Goal: Transaction & Acquisition: Purchase product/service

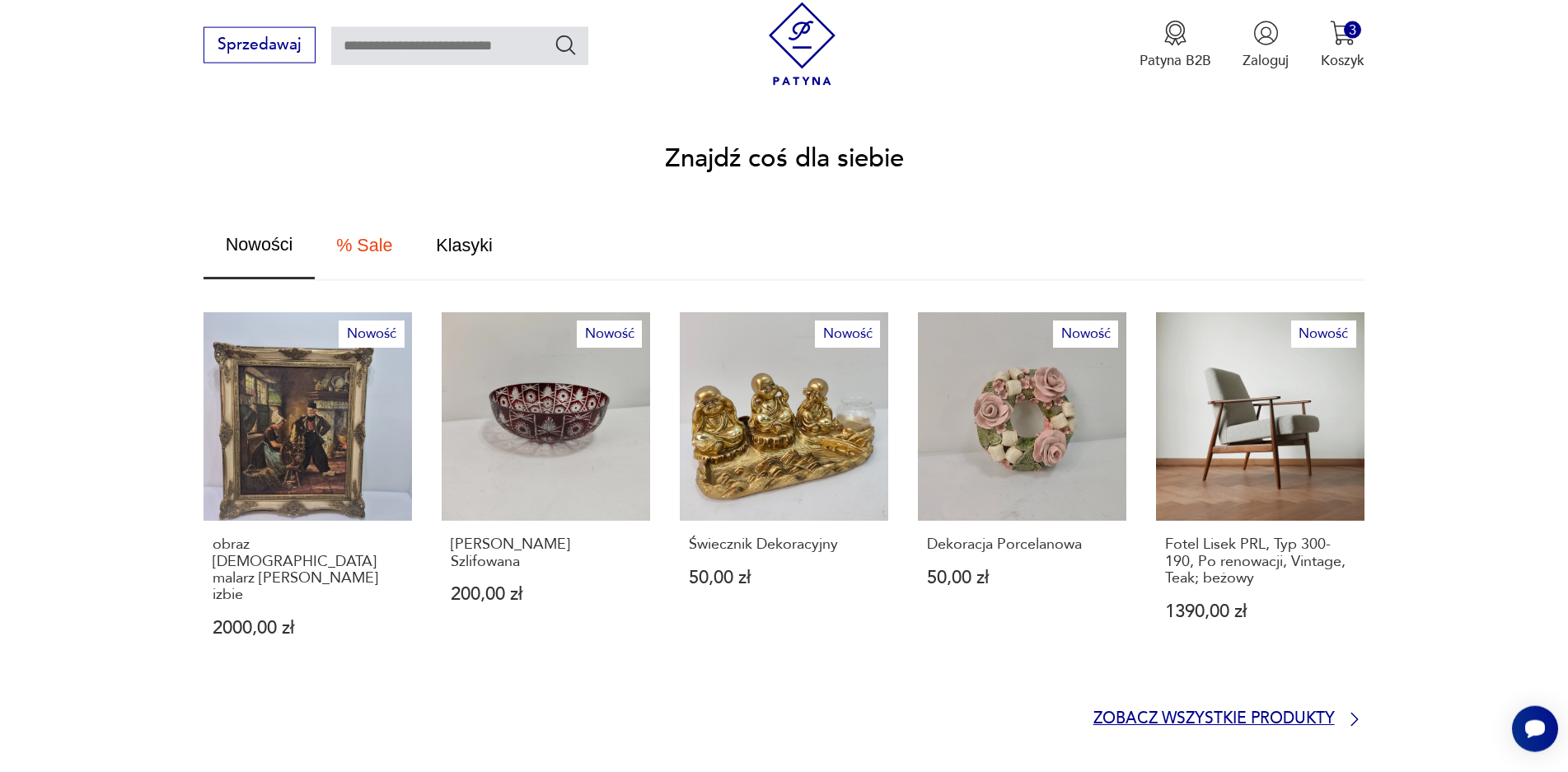
click at [1305, 713] on p "Zobacz wszystkie produkty" at bounding box center [1213, 719] width 242 height 13
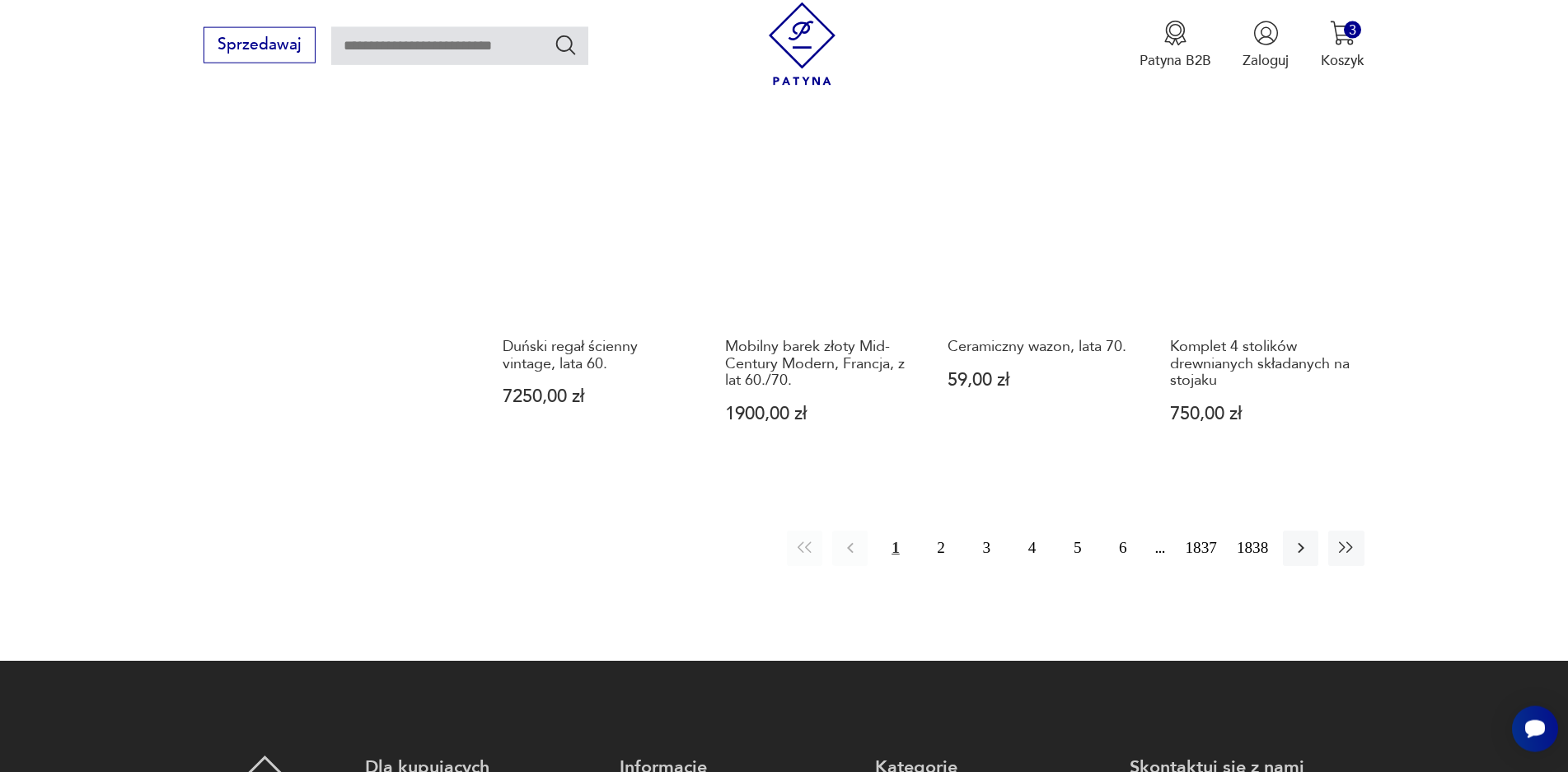
scroll to position [1602, 0]
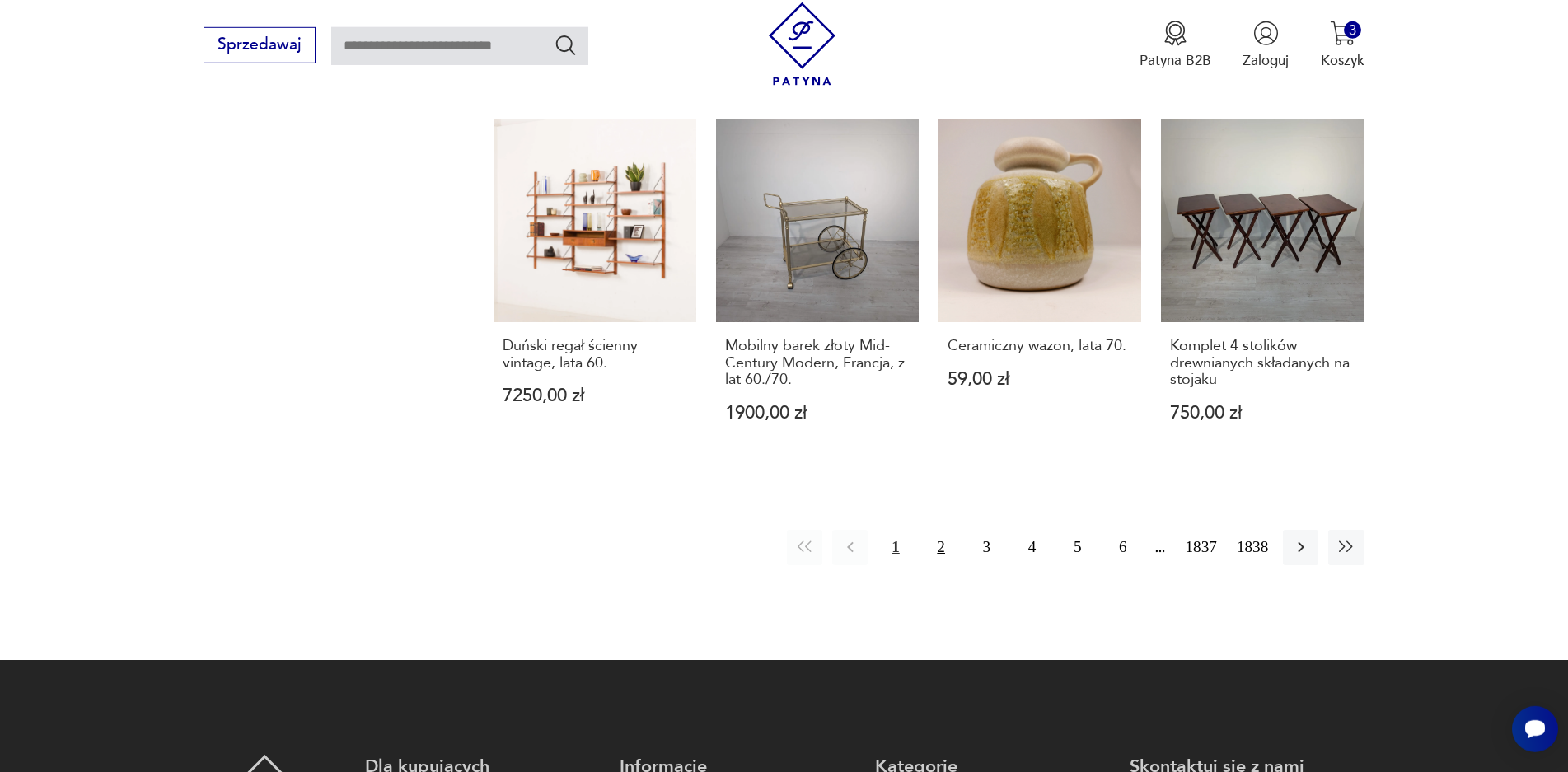
click at [944, 529] on button "2" at bounding box center [941, 547] width 36 height 35
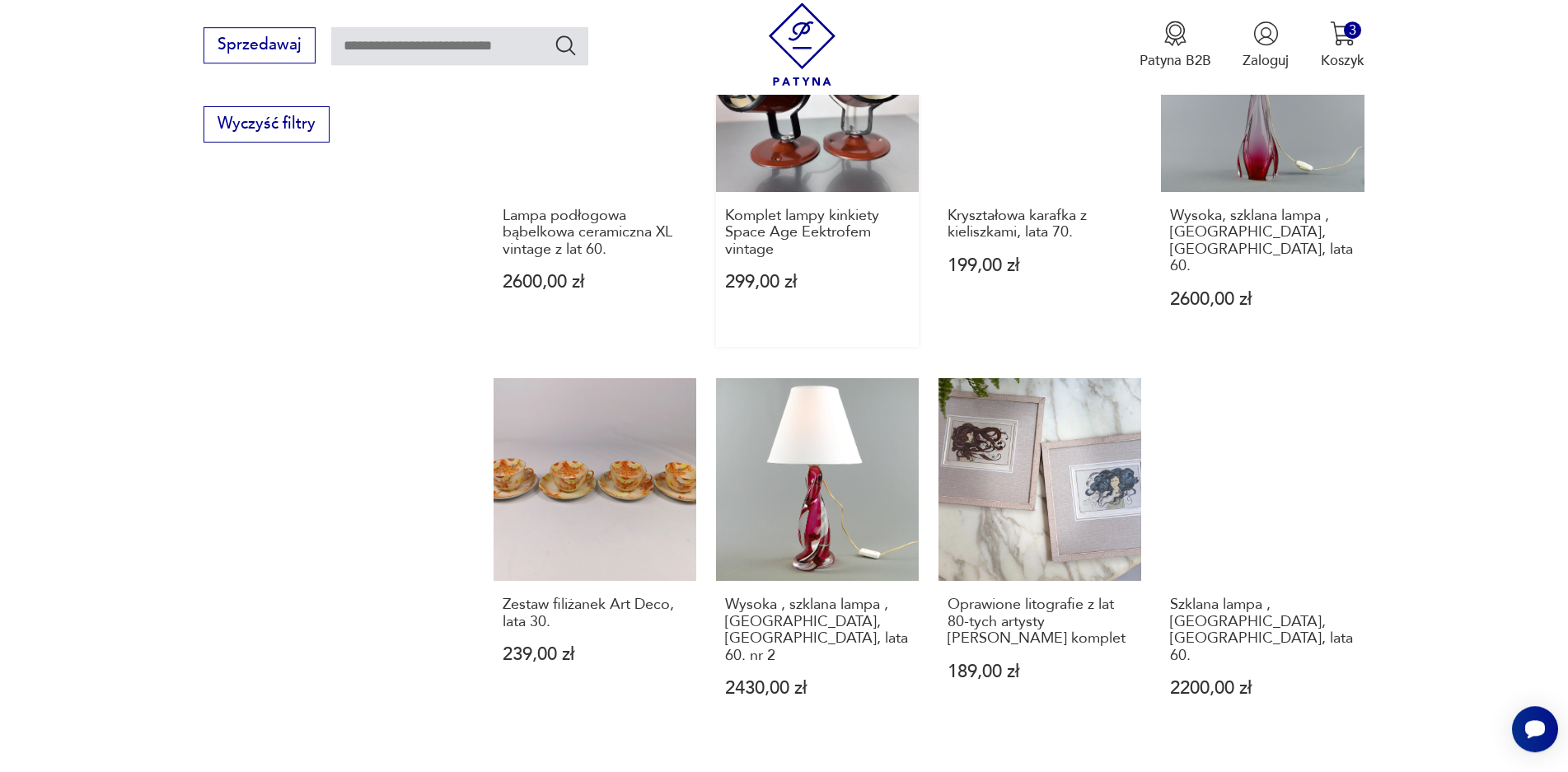
scroll to position [1298, 0]
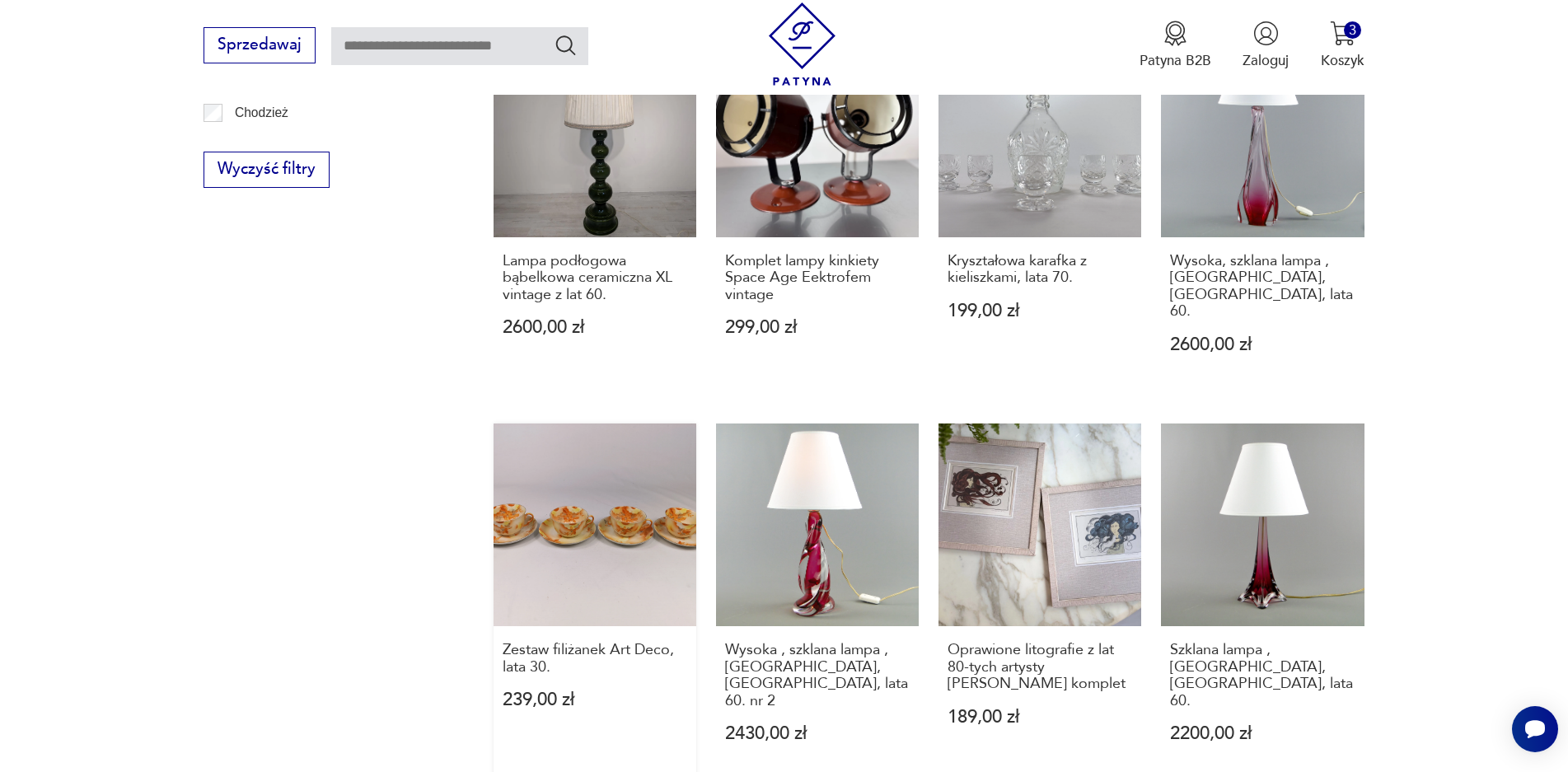
click at [617, 522] on link "Zestaw filiżanek Art Deco, lata 30. 239,00 zł" at bounding box center [594, 601] width 202 height 358
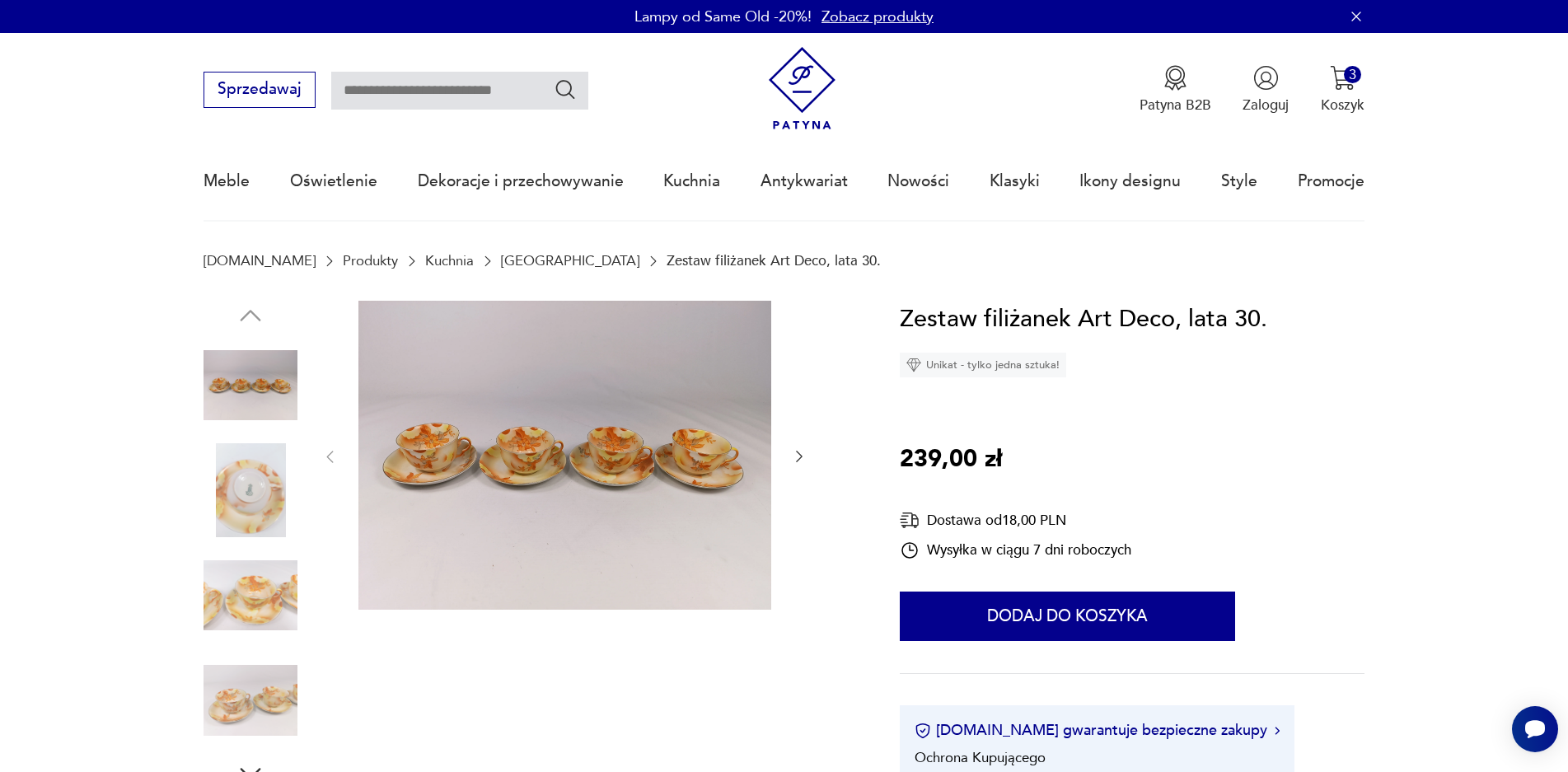
click at [800, 456] on icon "button" at bounding box center [799, 456] width 17 height 17
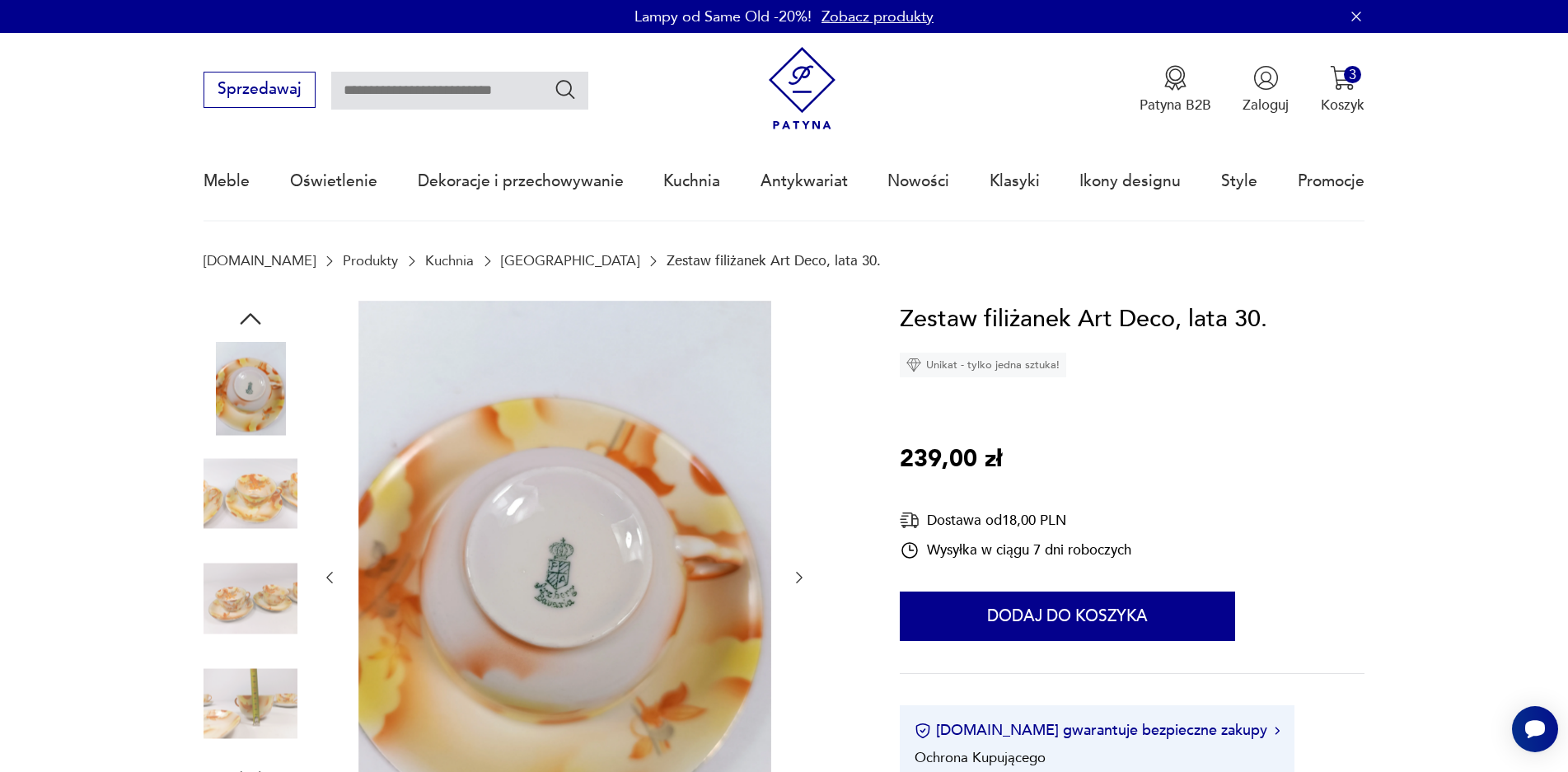
click at [237, 590] on img at bounding box center [249, 598] width 94 height 94
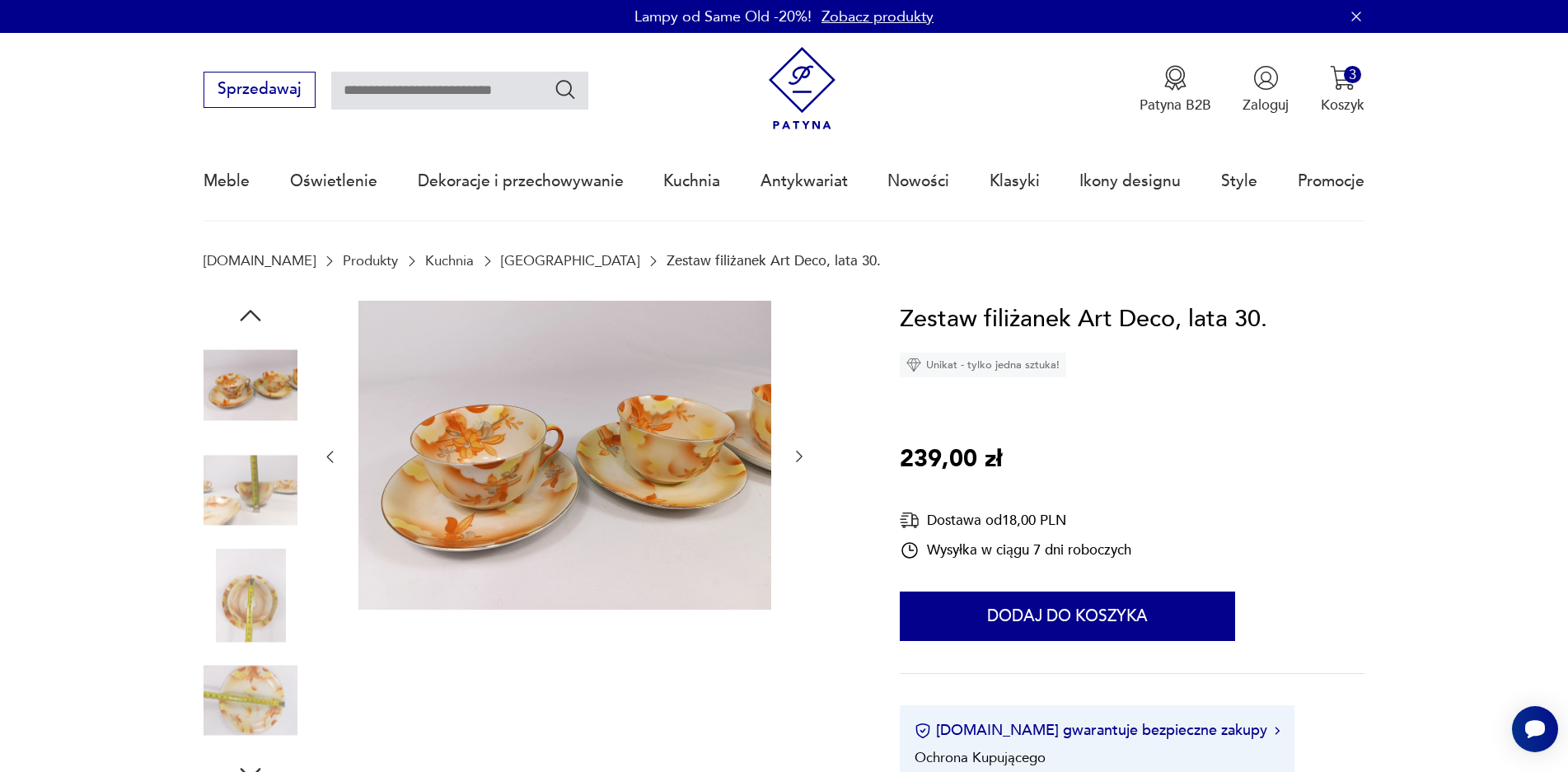
click at [246, 686] on img at bounding box center [249, 699] width 94 height 94
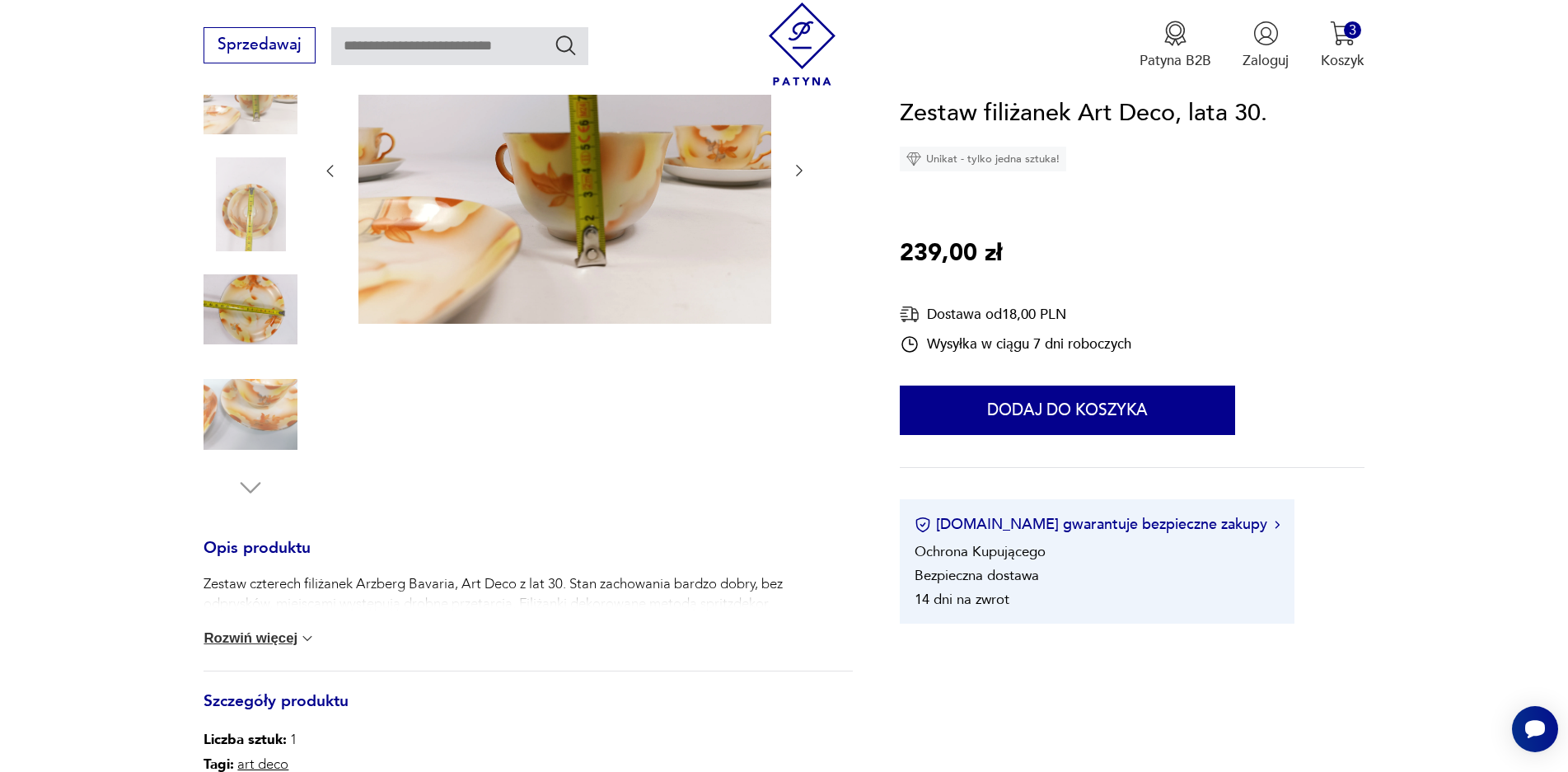
scroll to position [314, 0]
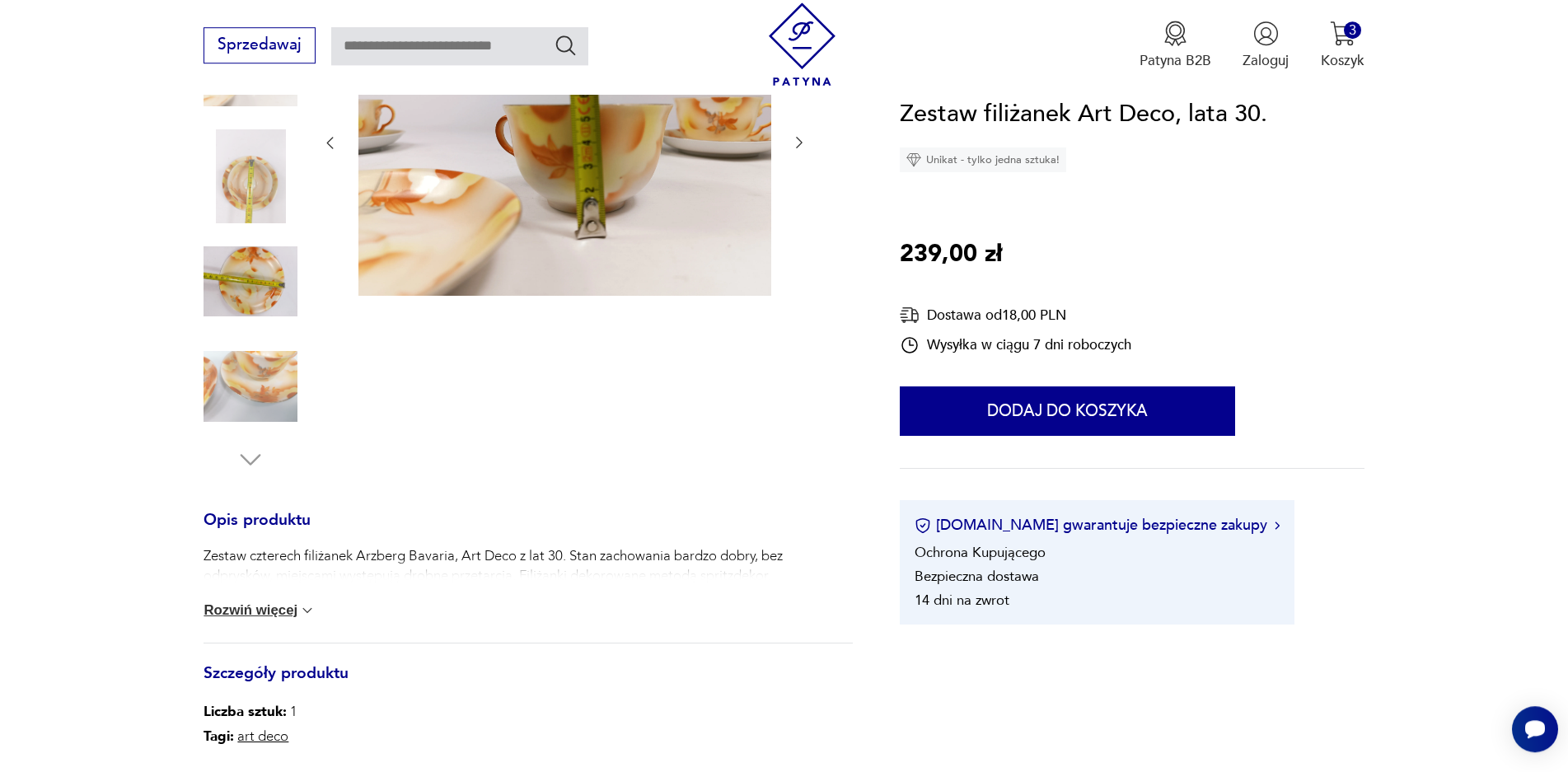
click at [271, 616] on button "Rozwiń więcej" at bounding box center [259, 610] width 112 height 17
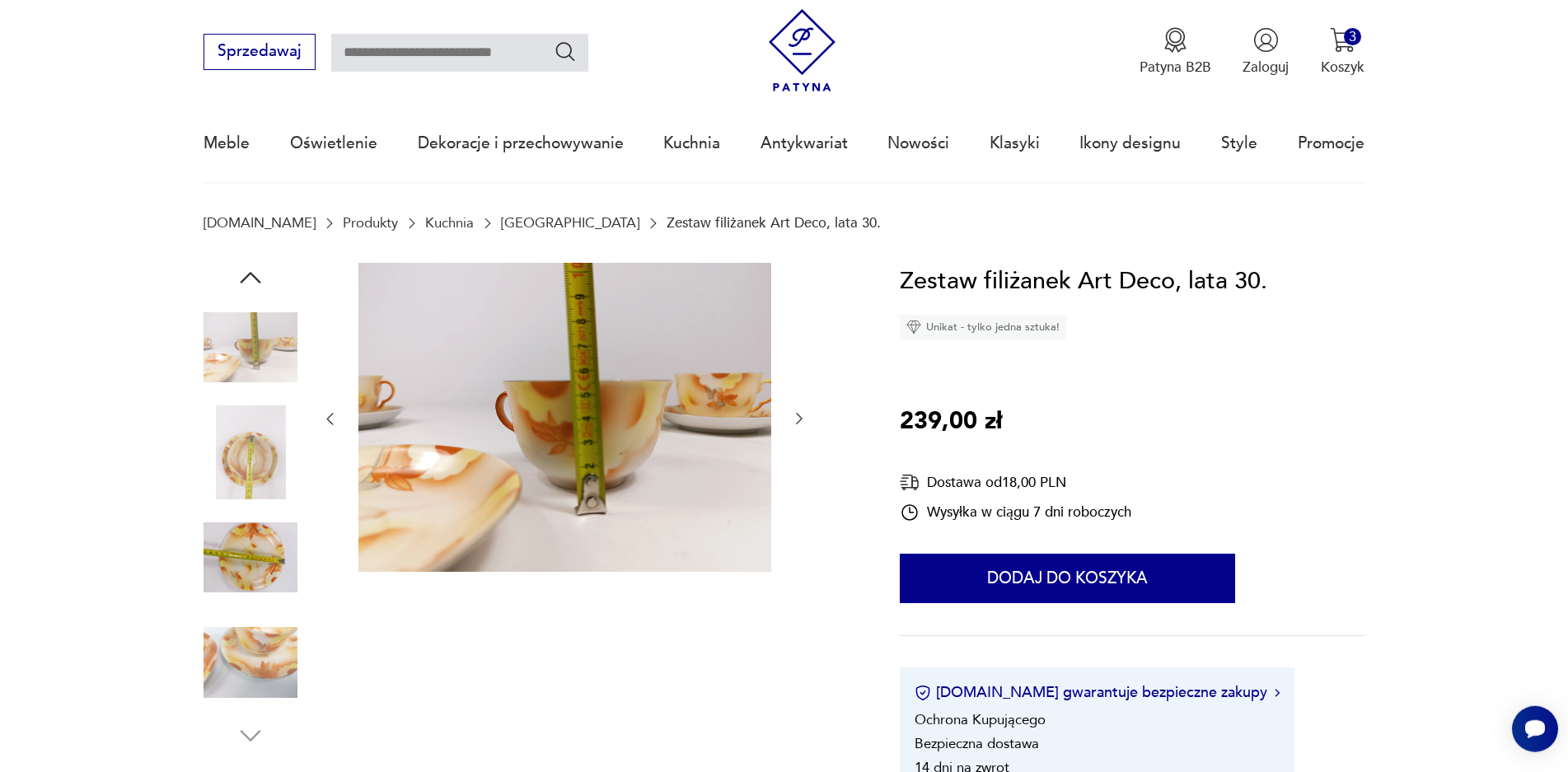
scroll to position [0, 0]
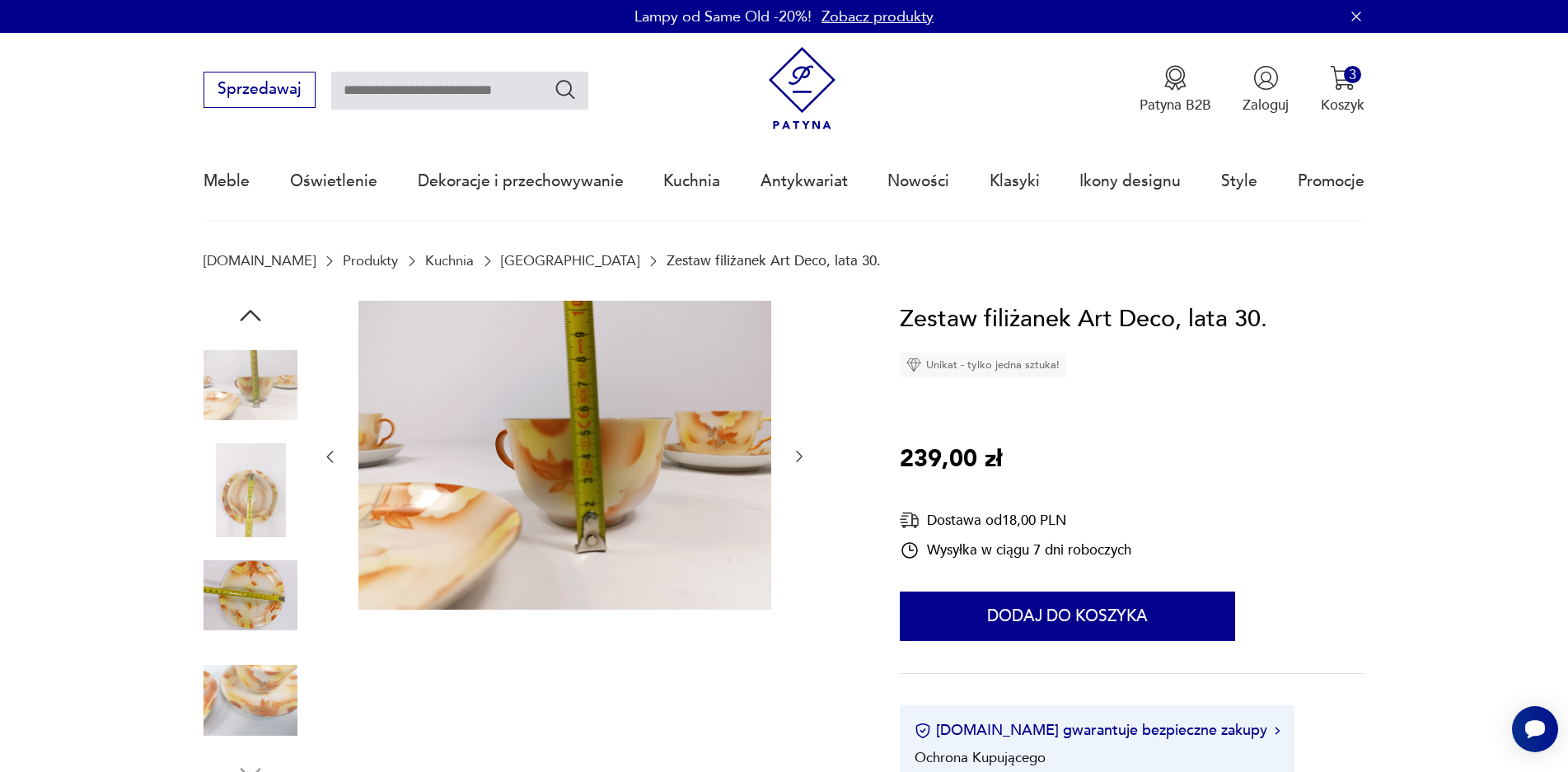
click at [262, 482] on img at bounding box center [249, 489] width 94 height 94
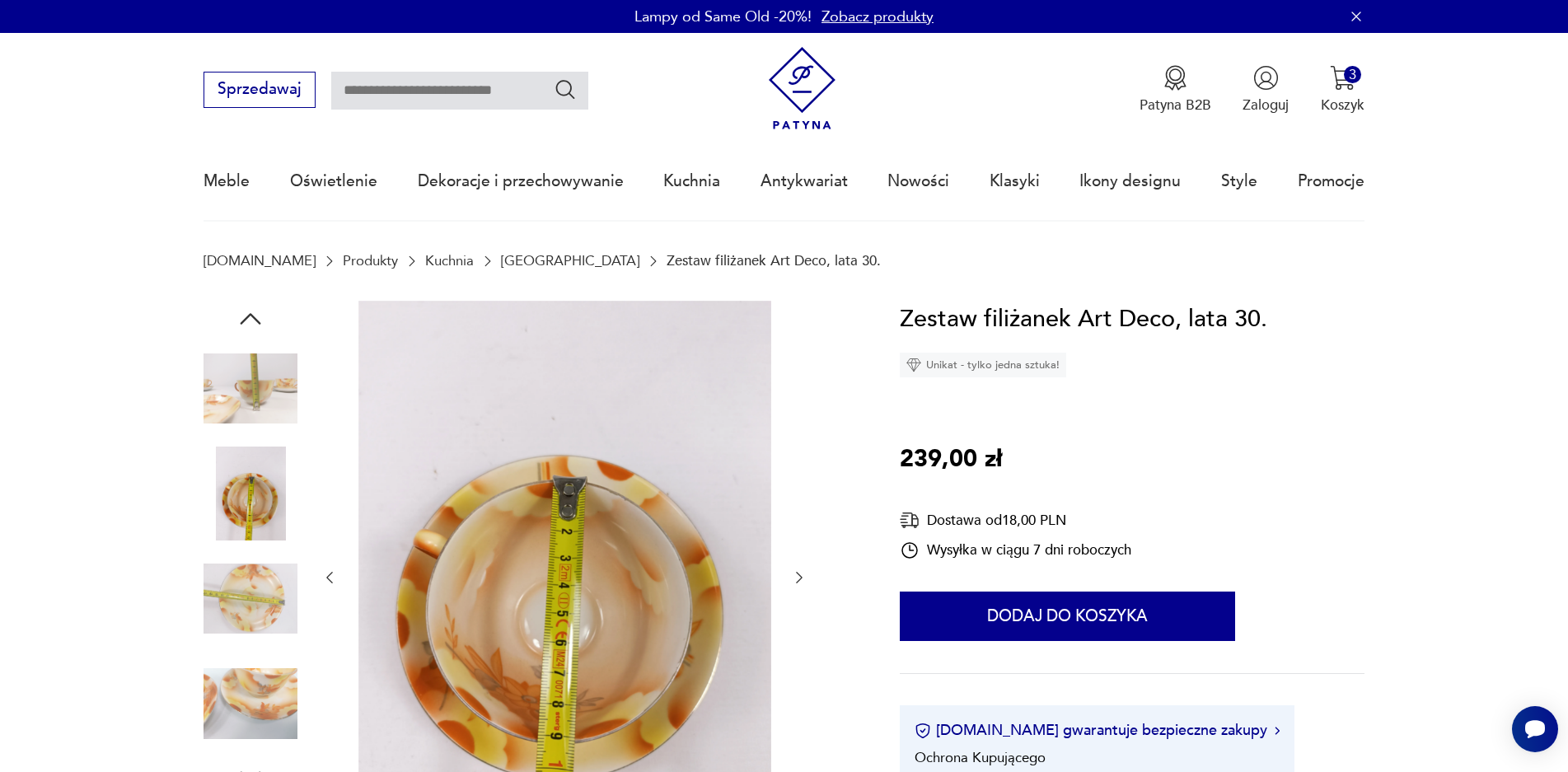
click at [255, 392] on img at bounding box center [249, 388] width 94 height 94
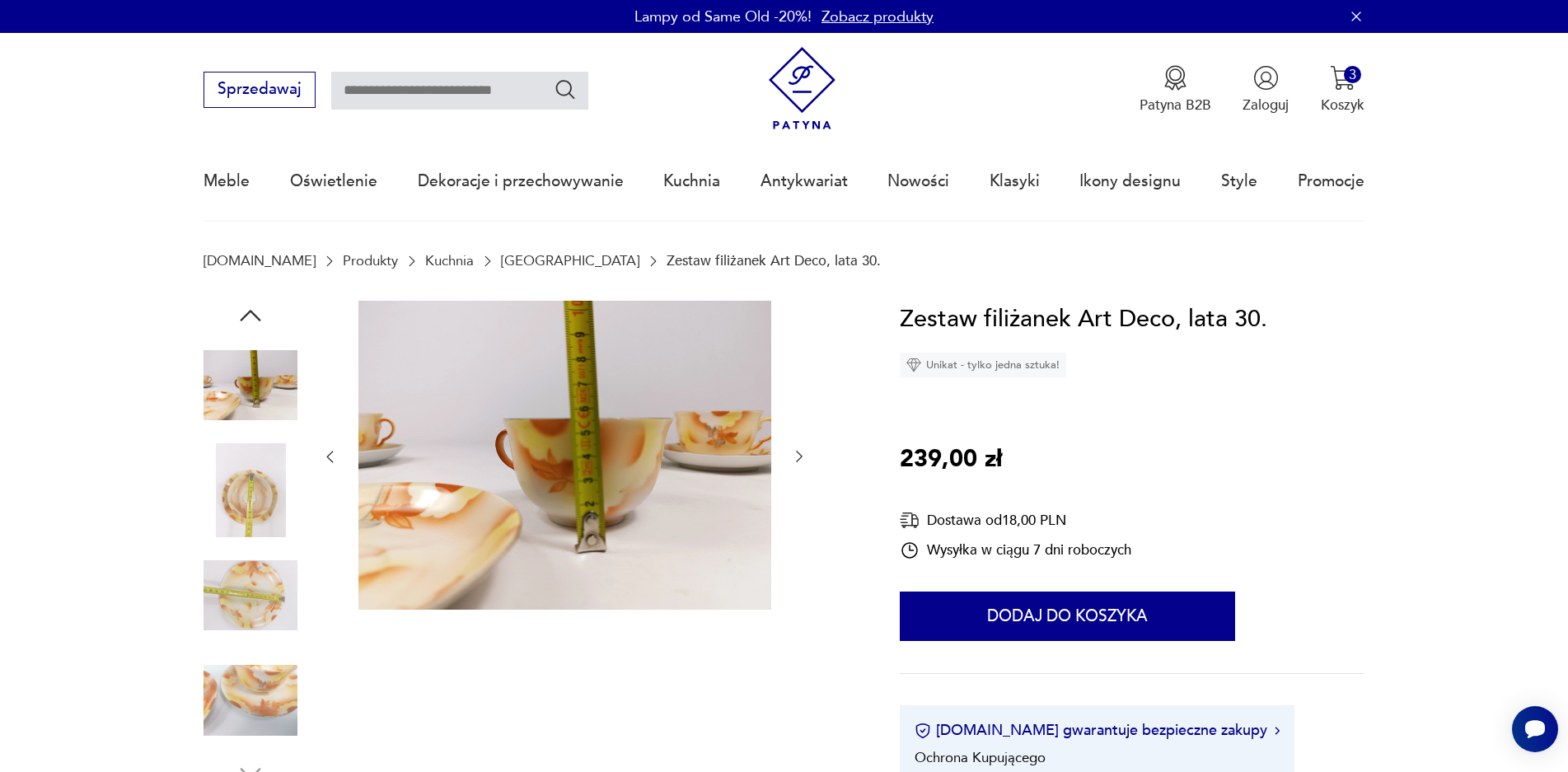
click at [236, 570] on img at bounding box center [249, 595] width 94 height 94
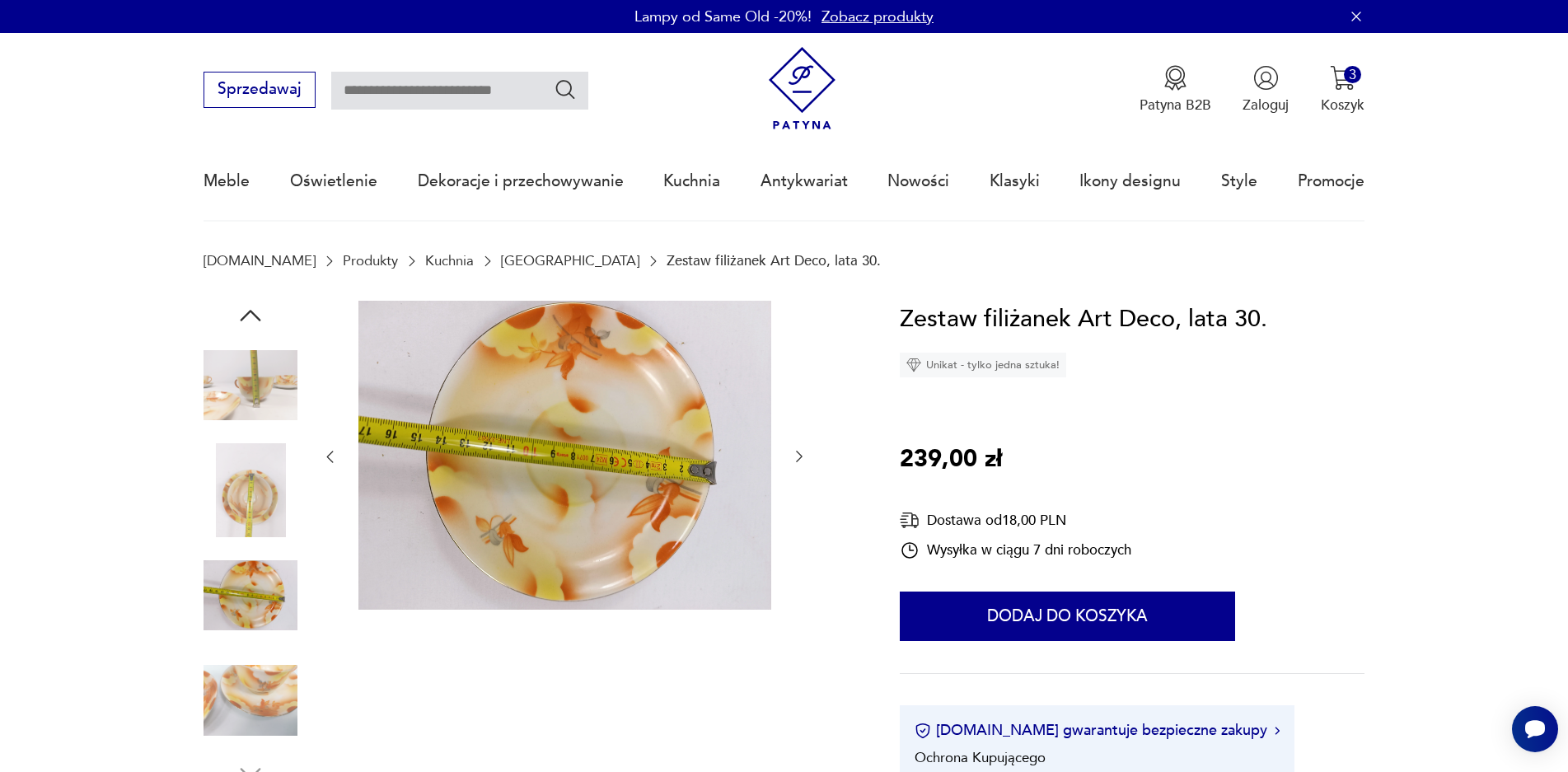
click at [800, 460] on icon "button" at bounding box center [799, 456] width 17 height 17
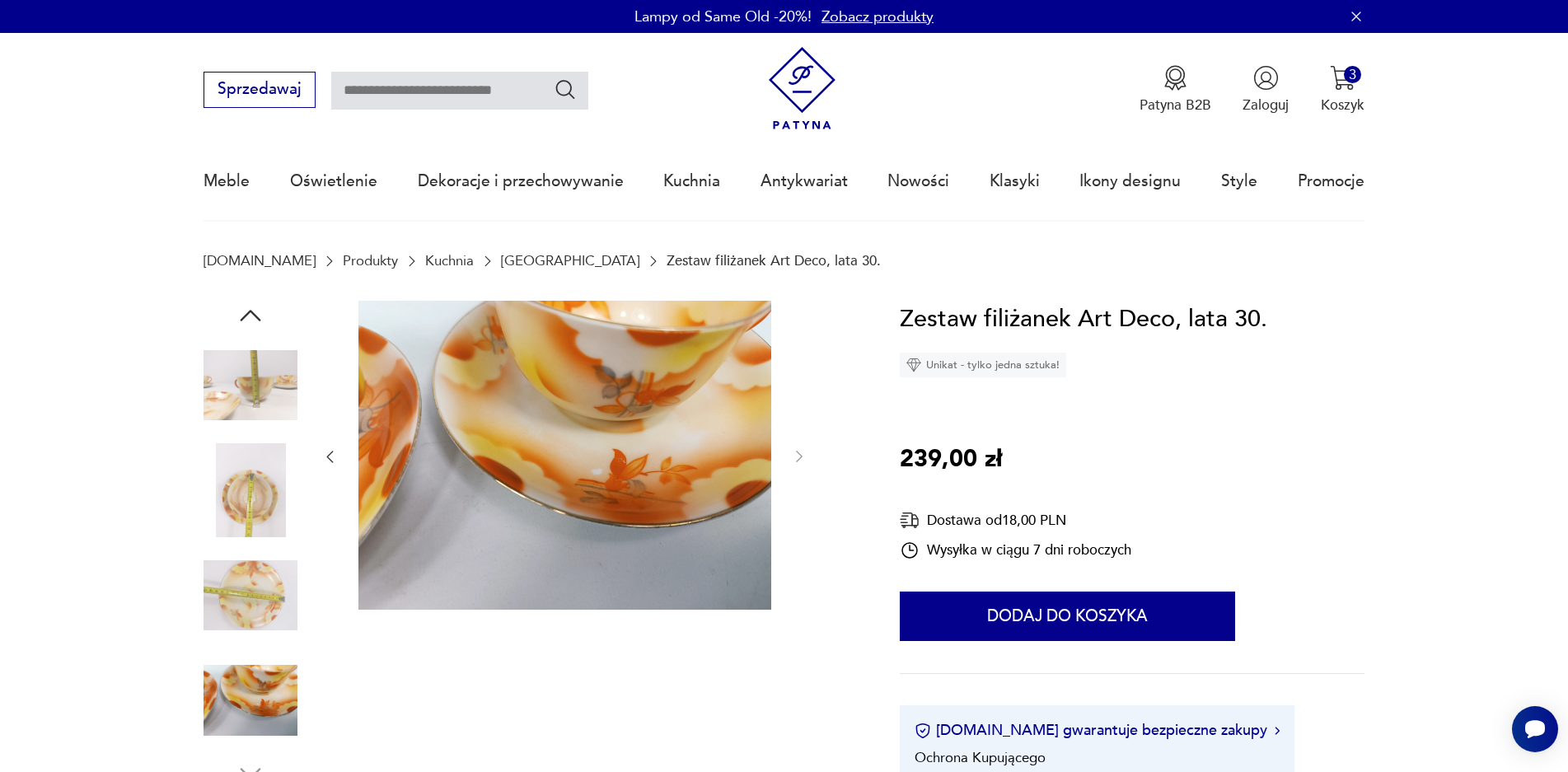
click at [272, 695] on img at bounding box center [249, 699] width 94 height 94
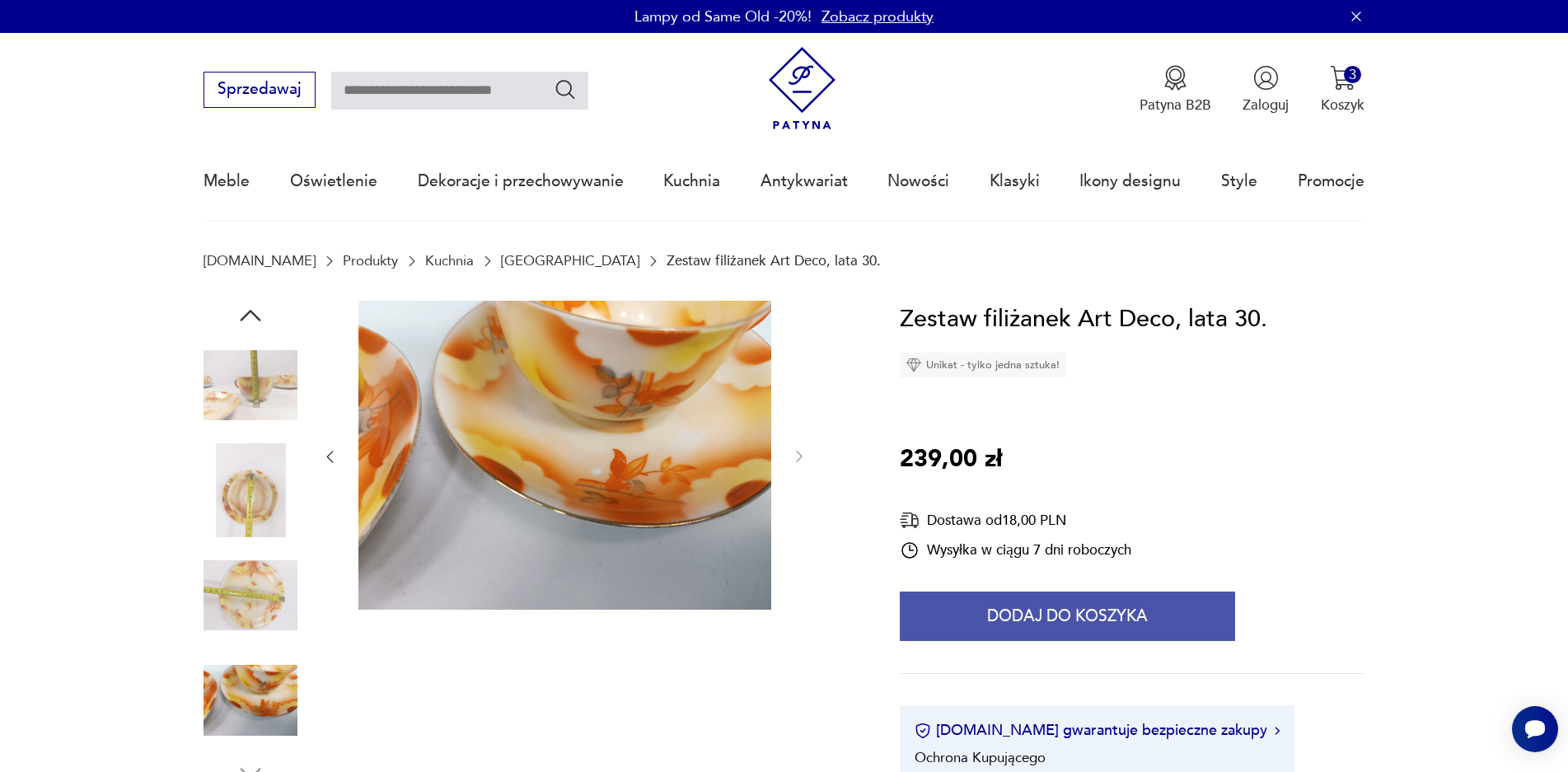
click at [1084, 615] on button "Dodaj do koszyka" at bounding box center [1067, 616] width 335 height 49
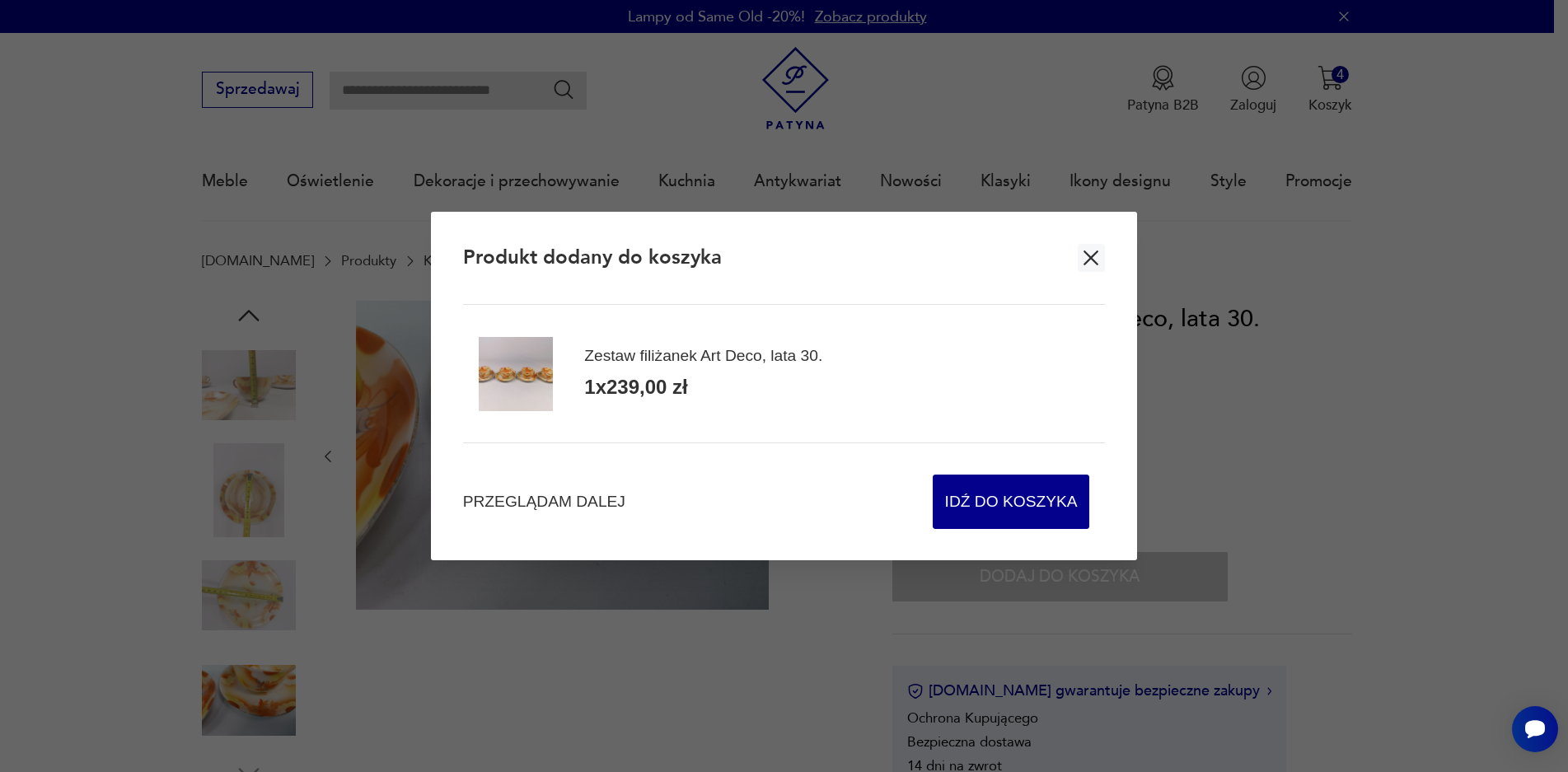
click at [1093, 252] on icon "button" at bounding box center [1090, 257] width 25 height 25
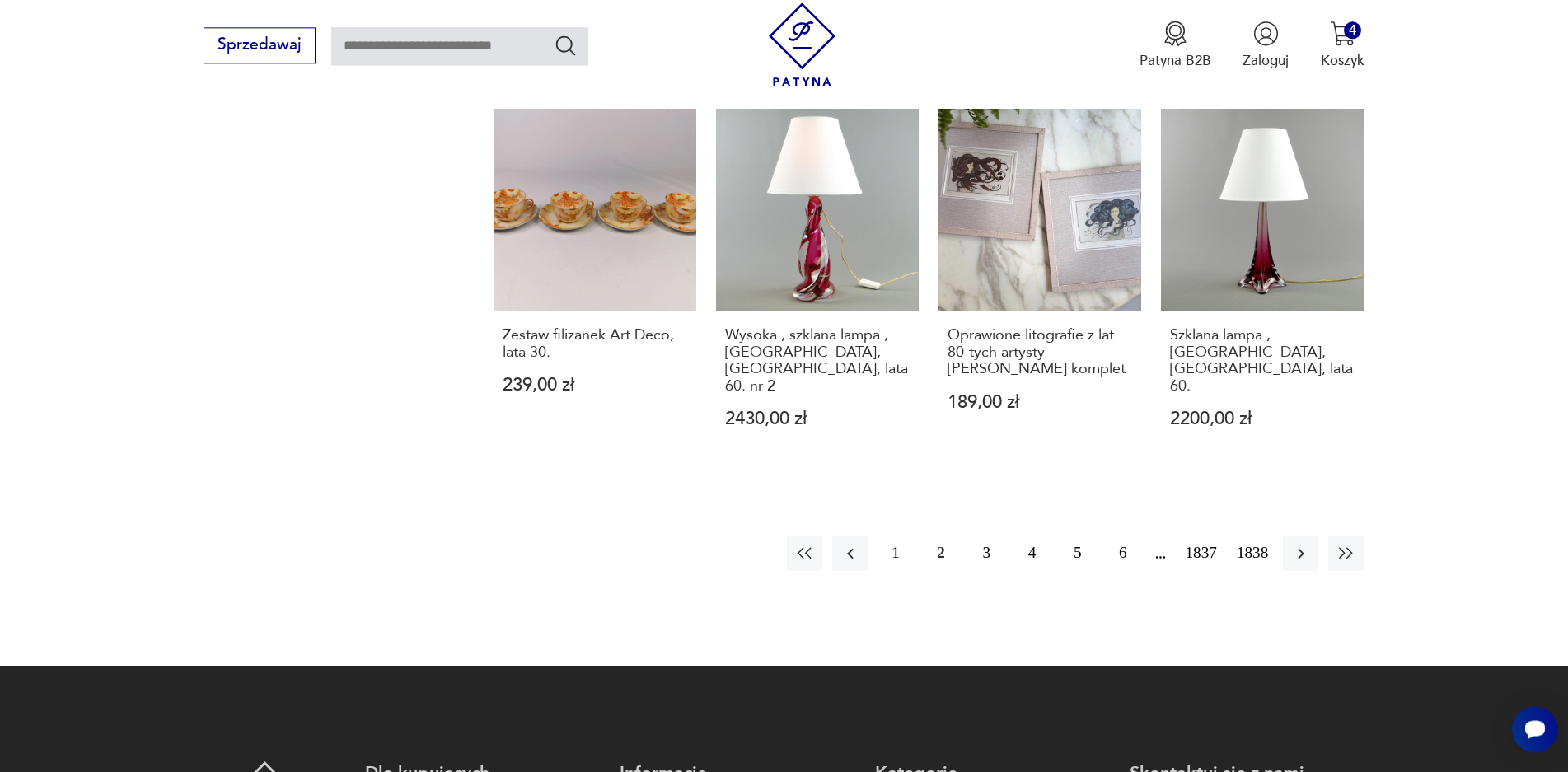
scroll to position [1690, 0]
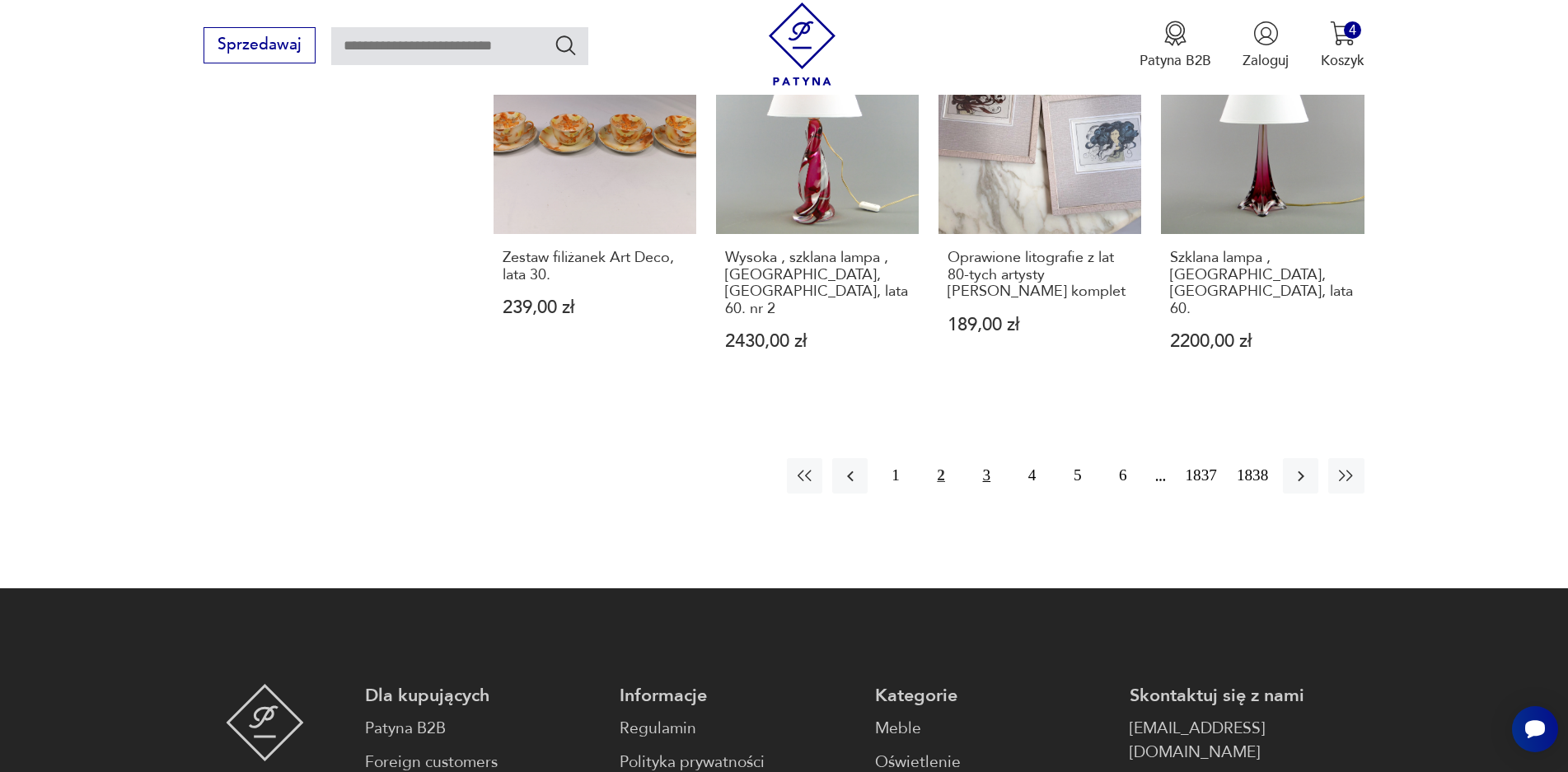
click at [978, 457] on button "3" at bounding box center [986, 475] width 36 height 35
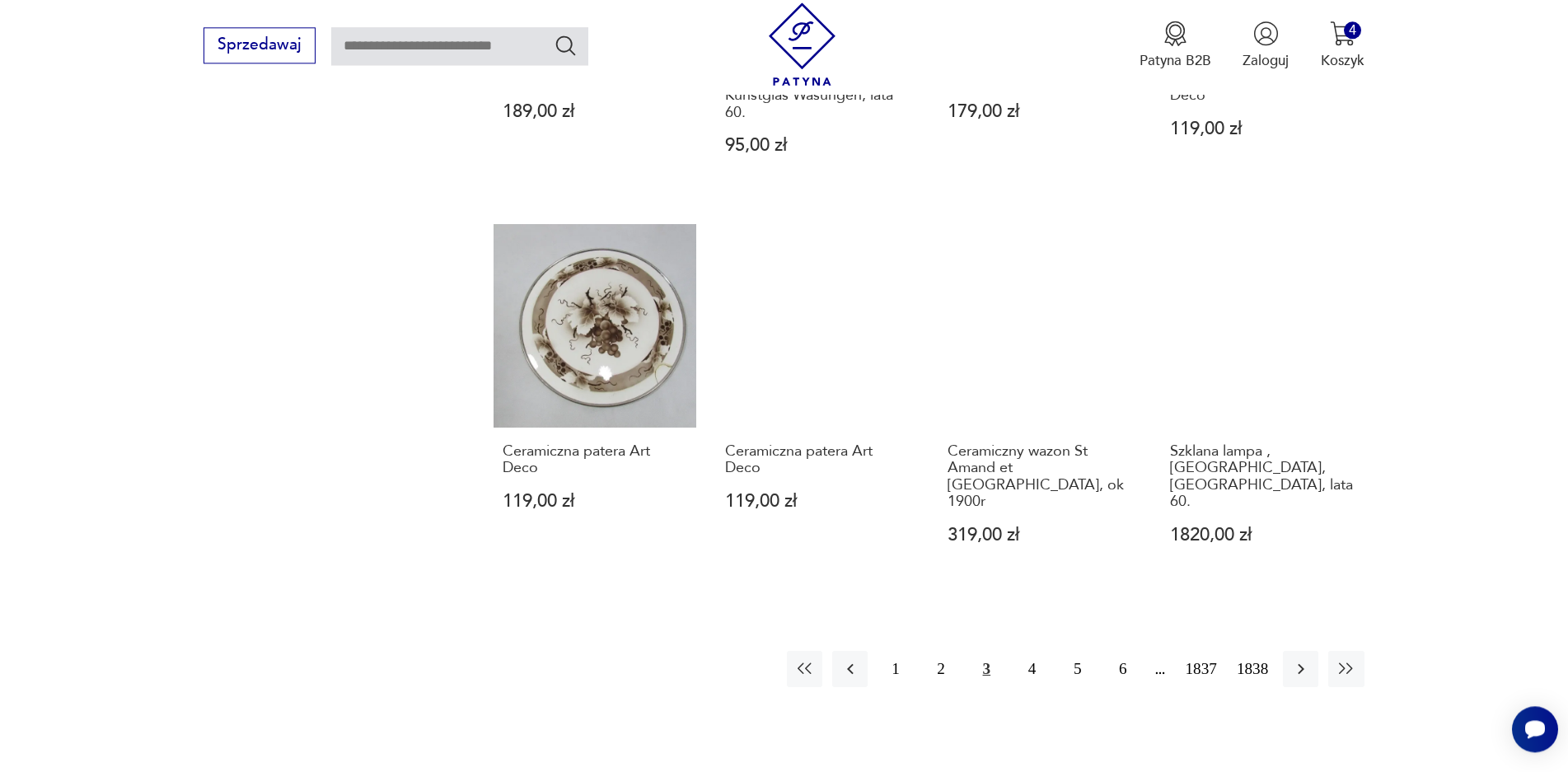
scroll to position [1533, 0]
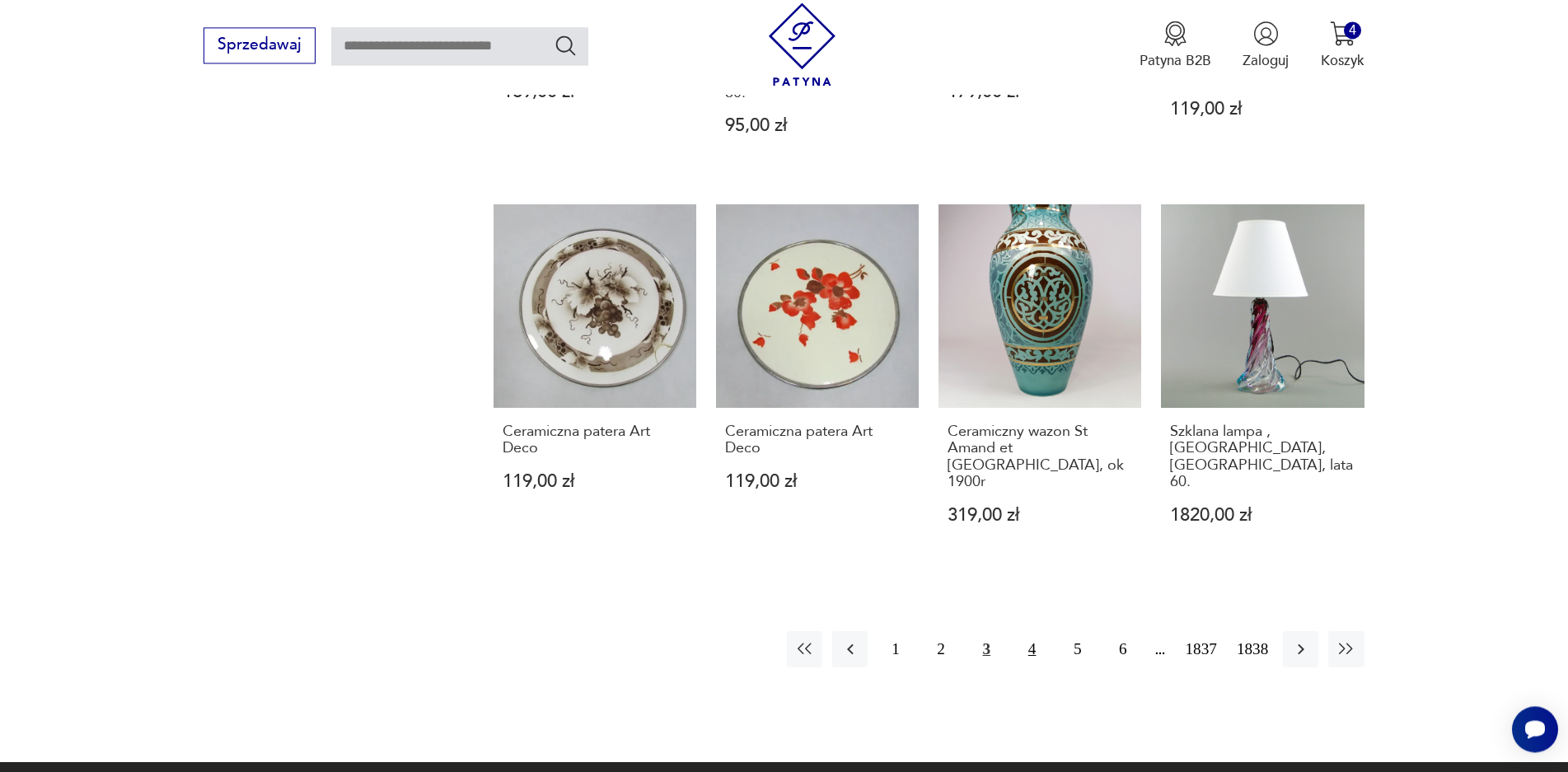
click at [1035, 631] on button "4" at bounding box center [1032, 649] width 36 height 35
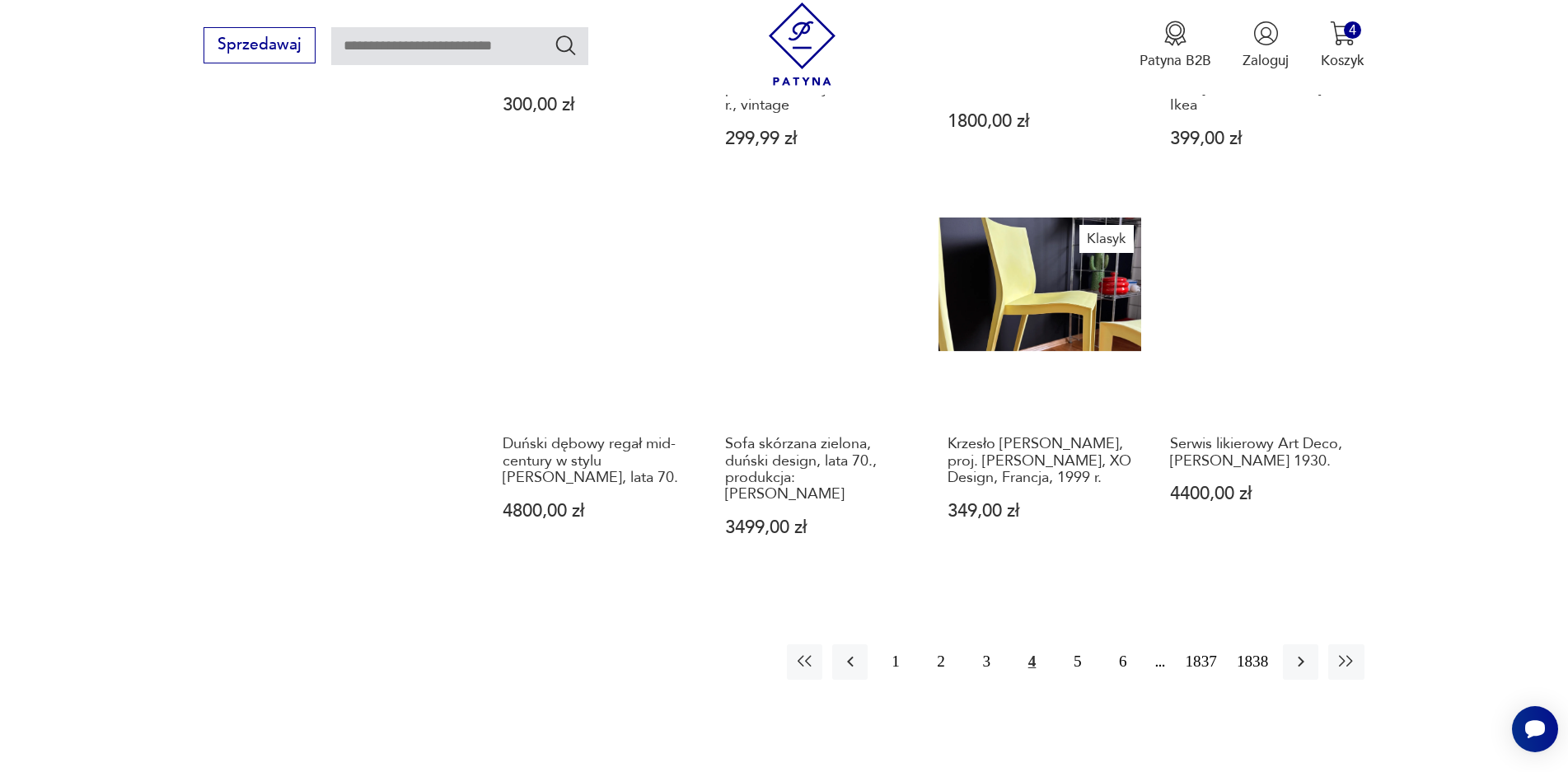
scroll to position [1612, 0]
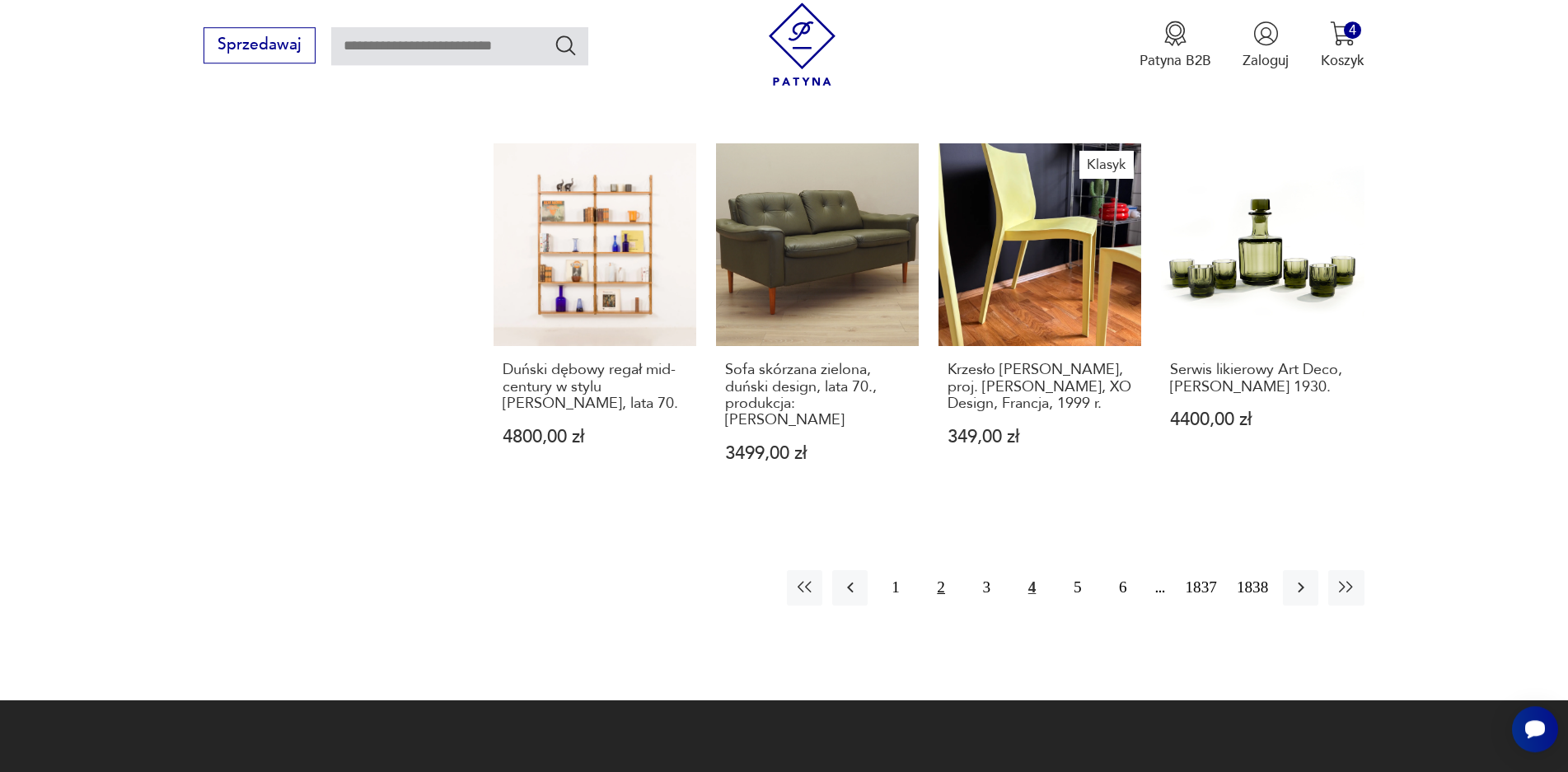
click at [941, 570] on button "2" at bounding box center [941, 588] width 36 height 35
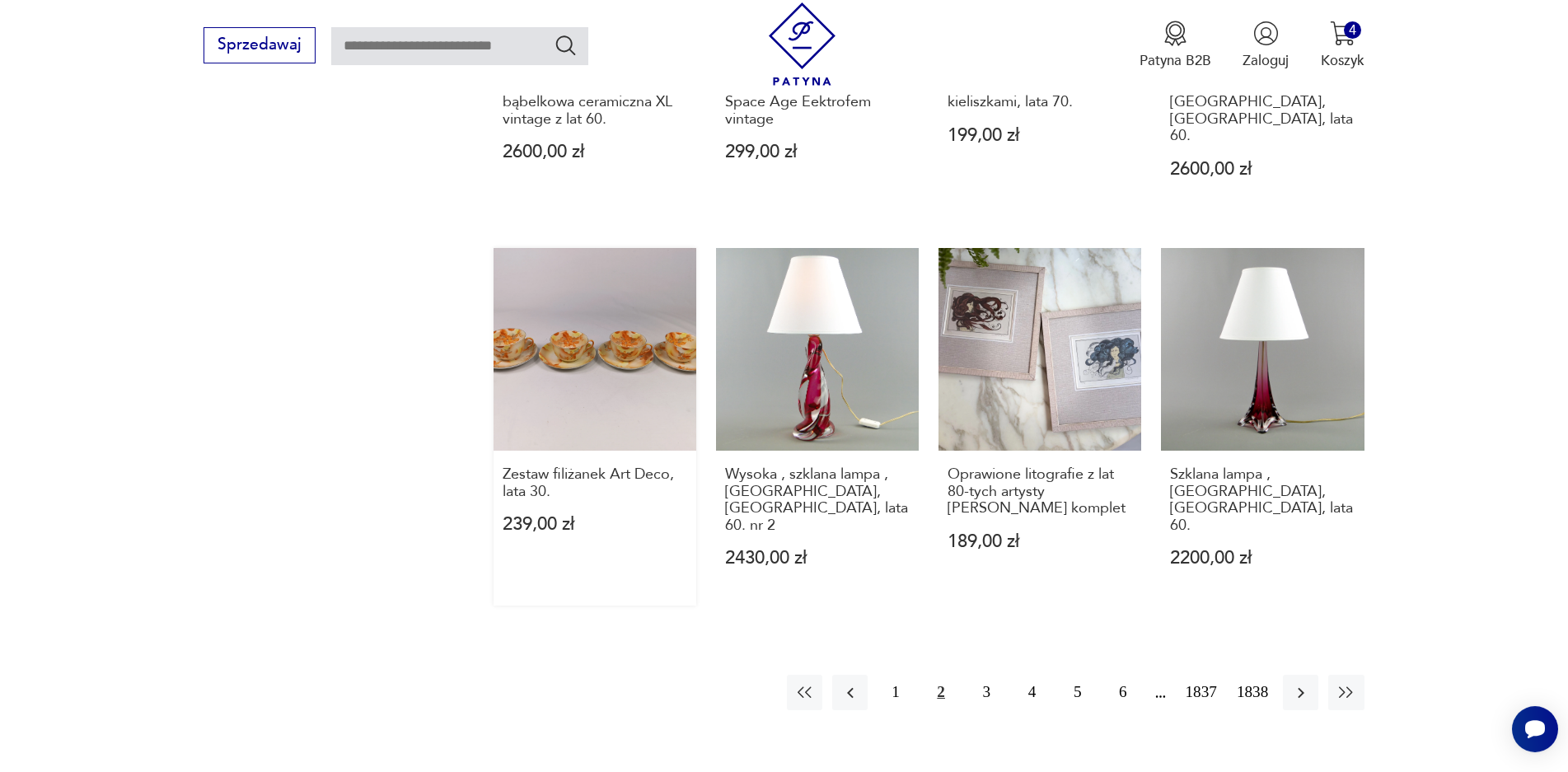
scroll to position [1494, 0]
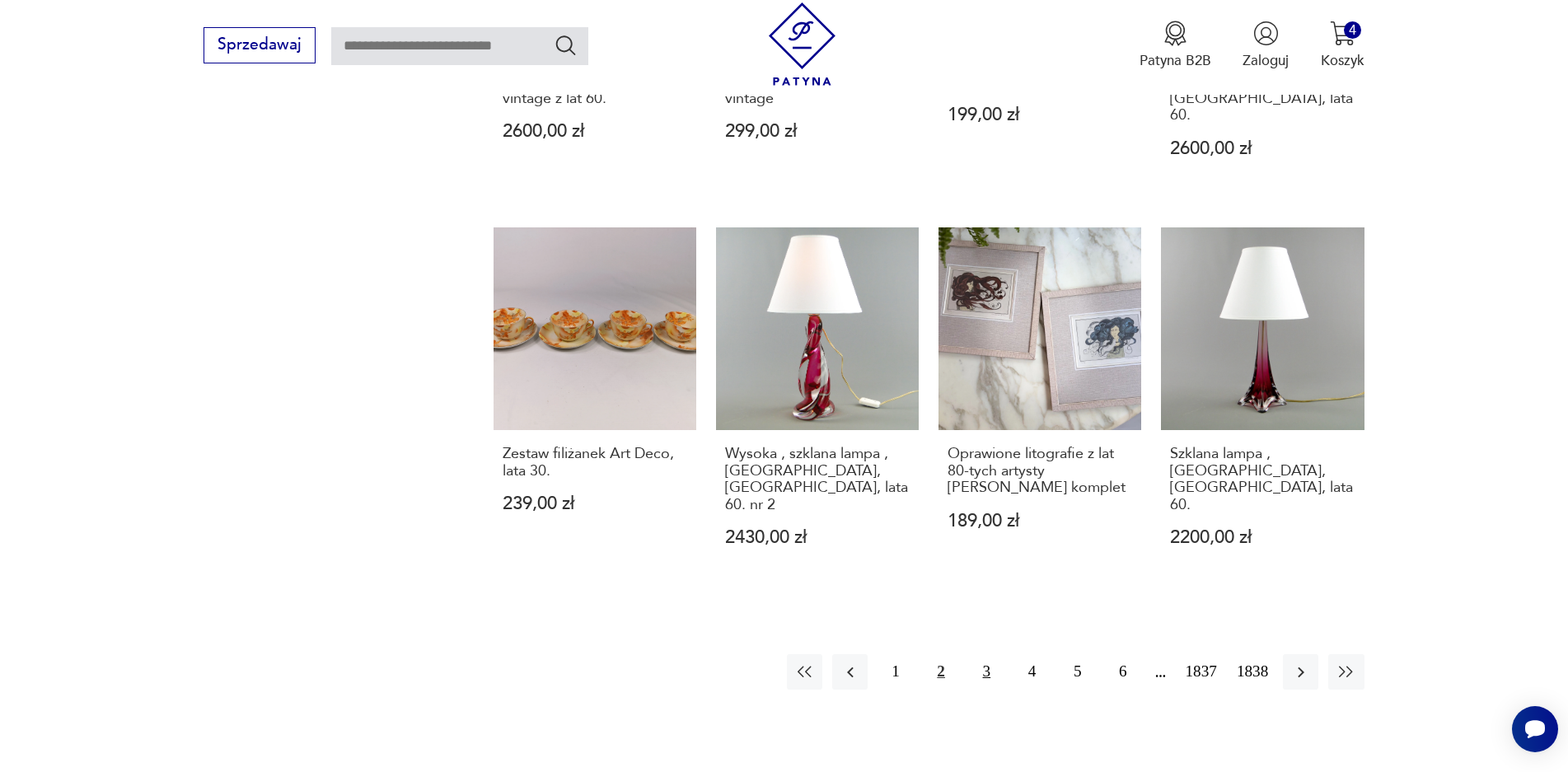
click at [983, 654] on button "3" at bounding box center [986, 671] width 36 height 35
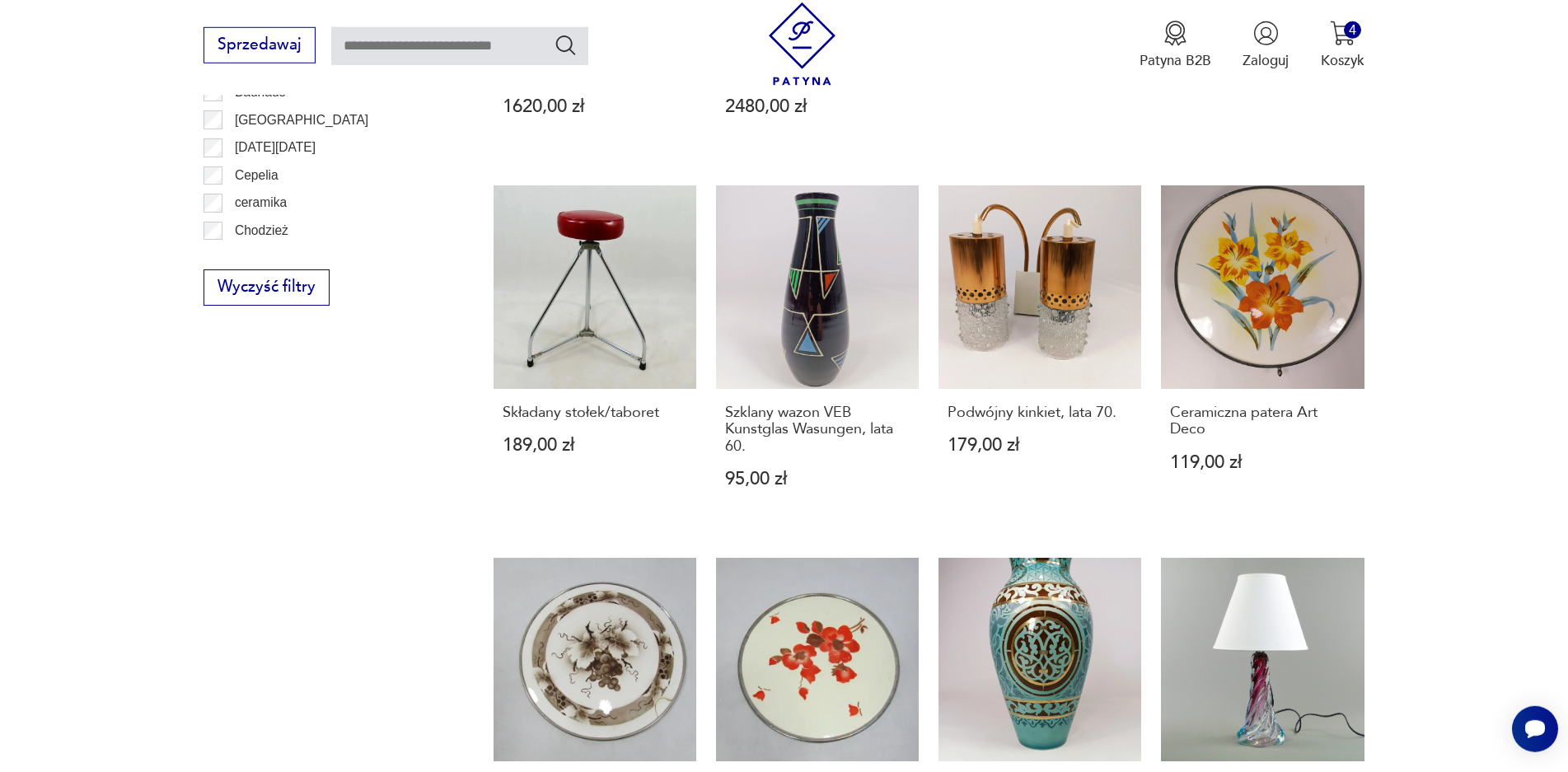
scroll to position [1258, 0]
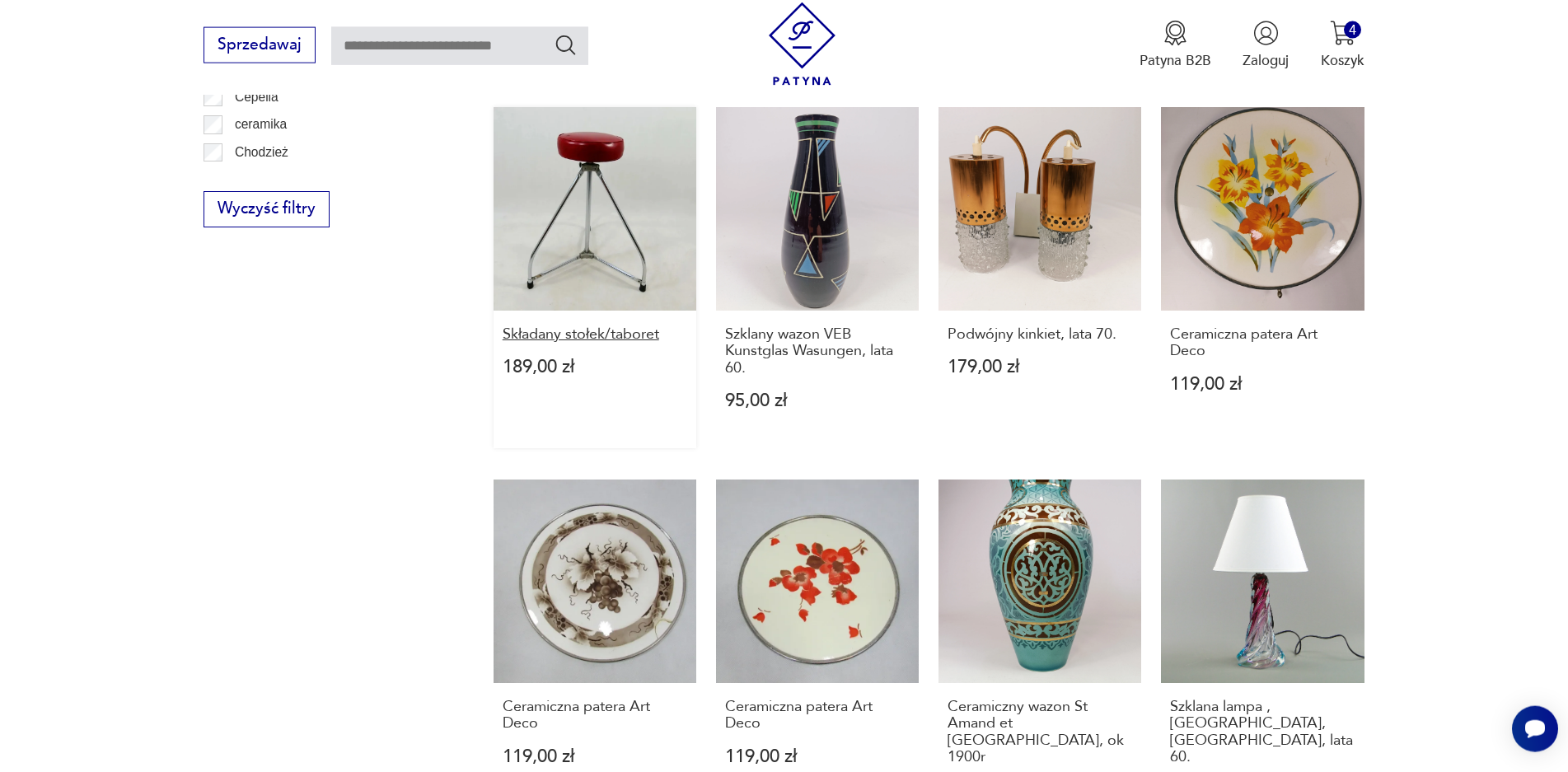
click at [542, 326] on h3 "Składany stołek/taboret" at bounding box center [596, 334] width 185 height 17
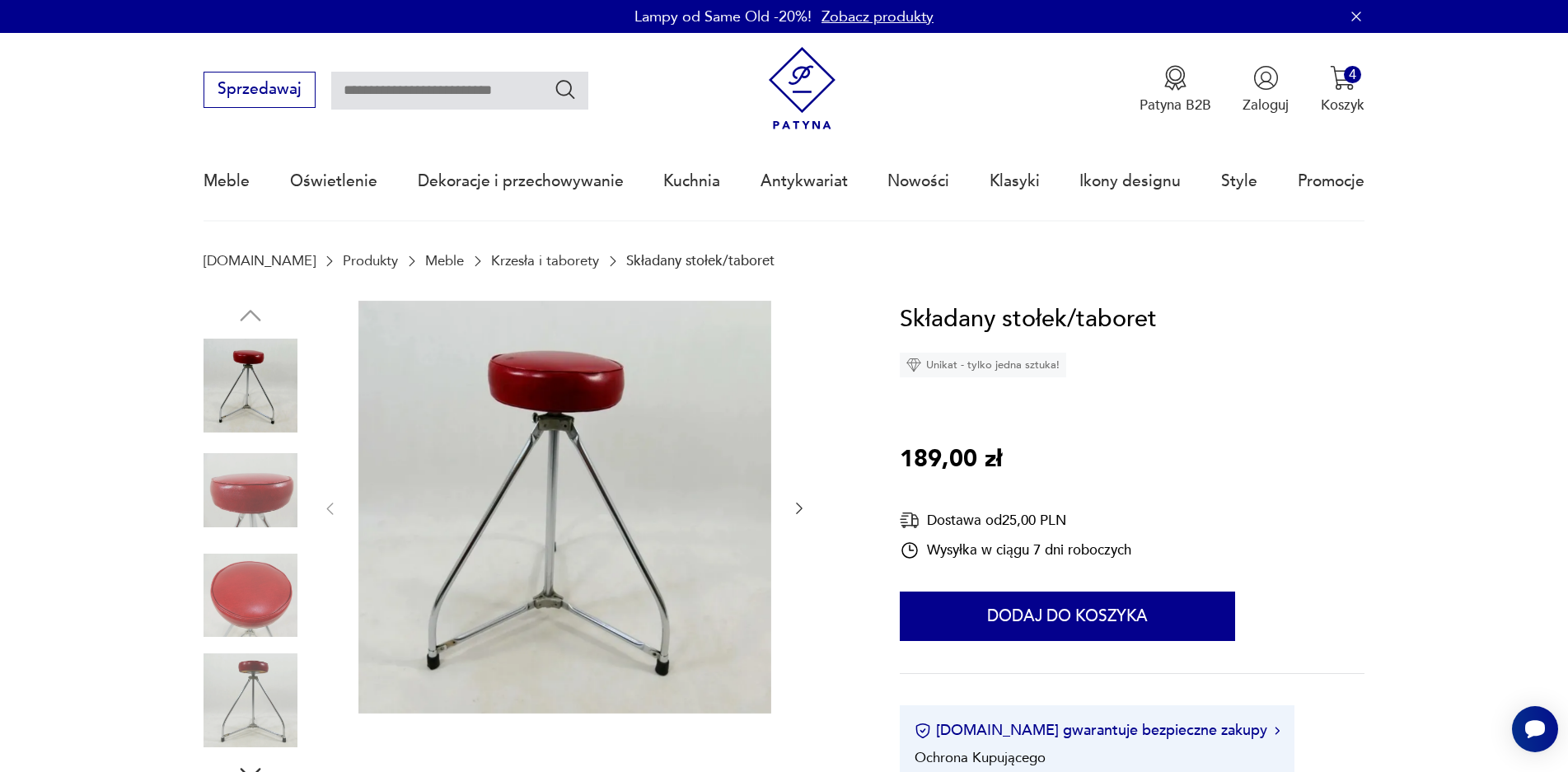
click at [238, 498] on img at bounding box center [249, 489] width 94 height 94
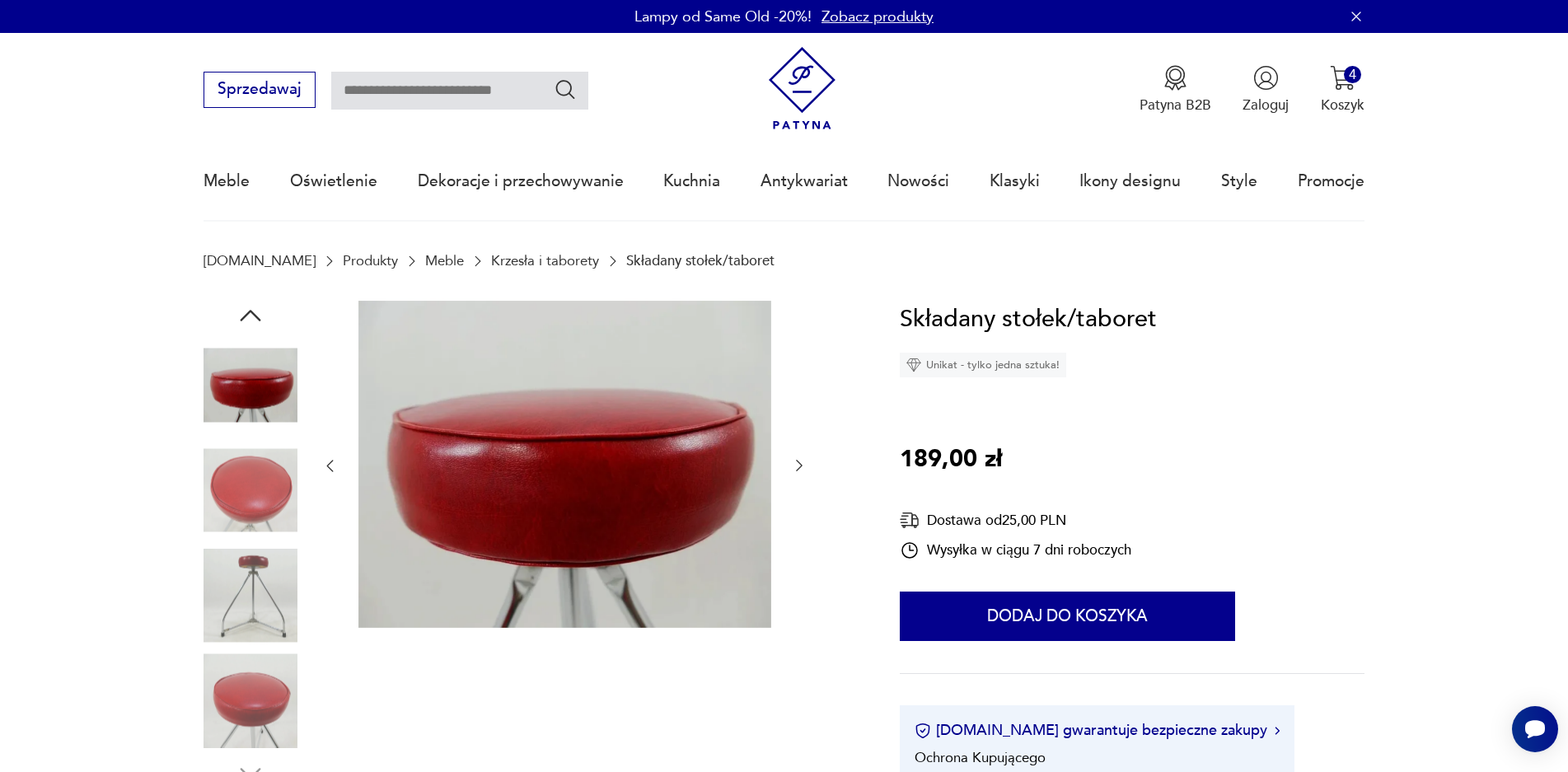
click at [254, 373] on img at bounding box center [249, 385] width 94 height 94
click at [233, 595] on img at bounding box center [249, 595] width 94 height 94
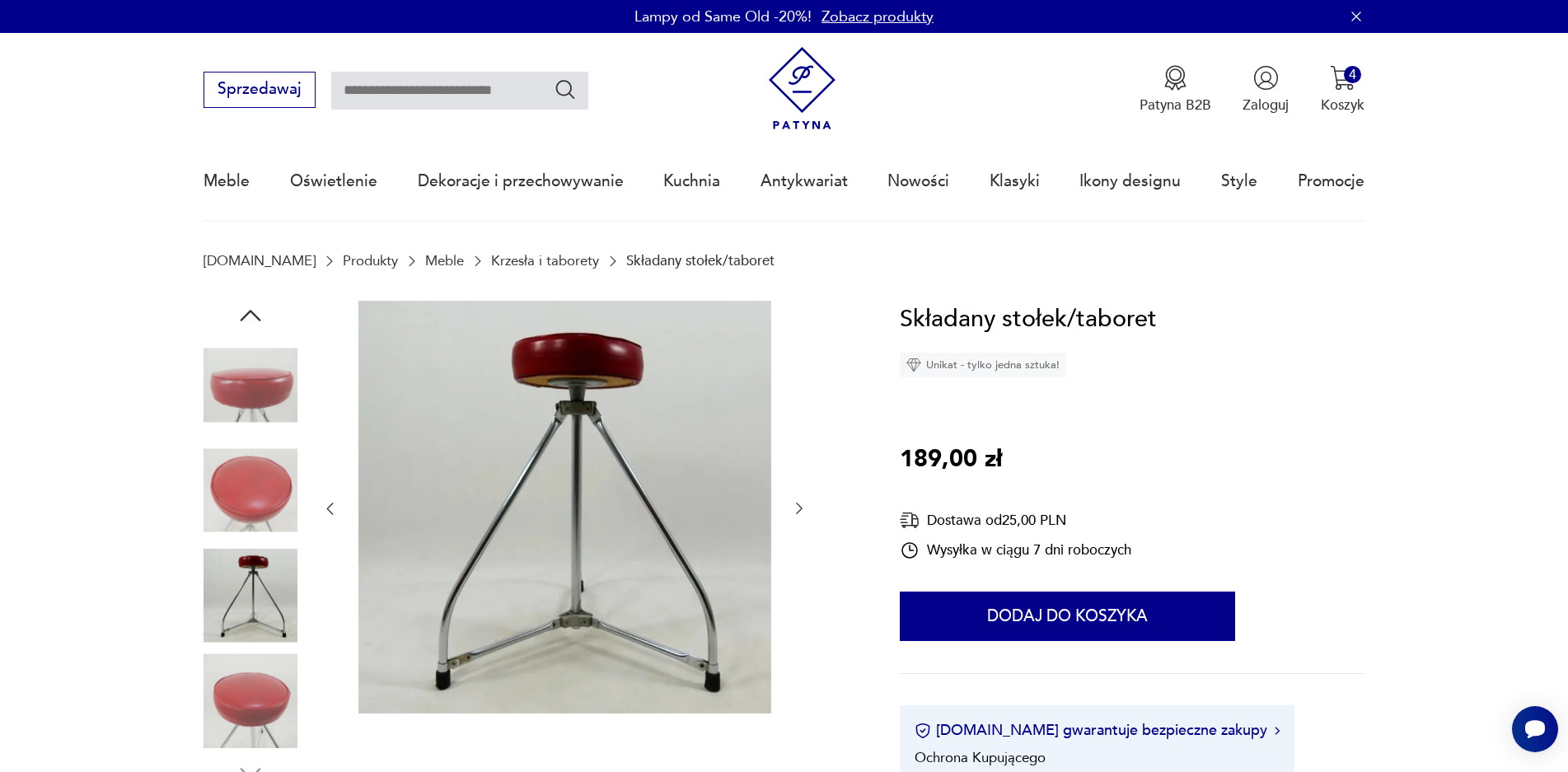
click at [247, 731] on img at bounding box center [249, 699] width 94 height 94
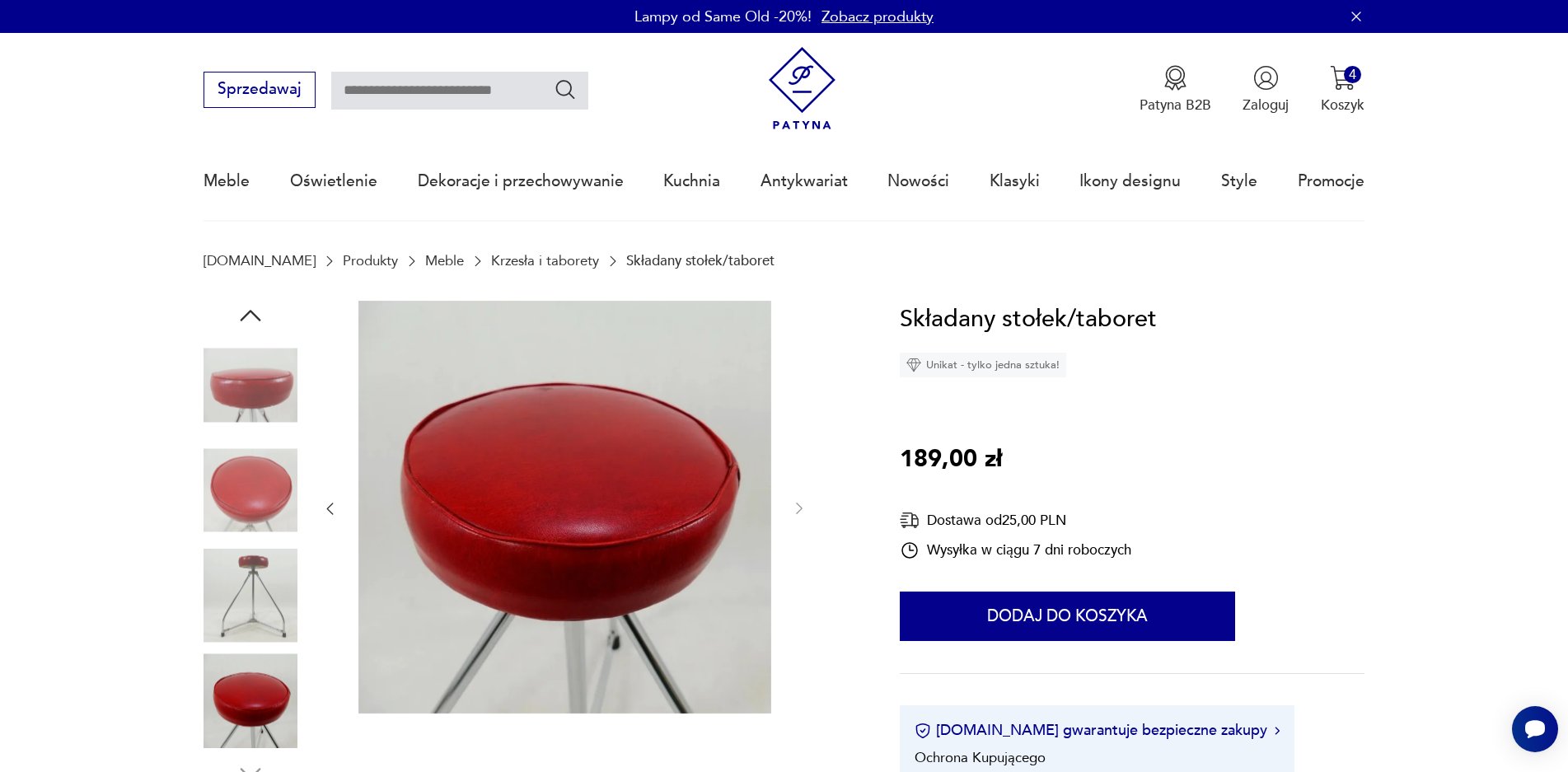
click at [267, 616] on img at bounding box center [249, 595] width 94 height 94
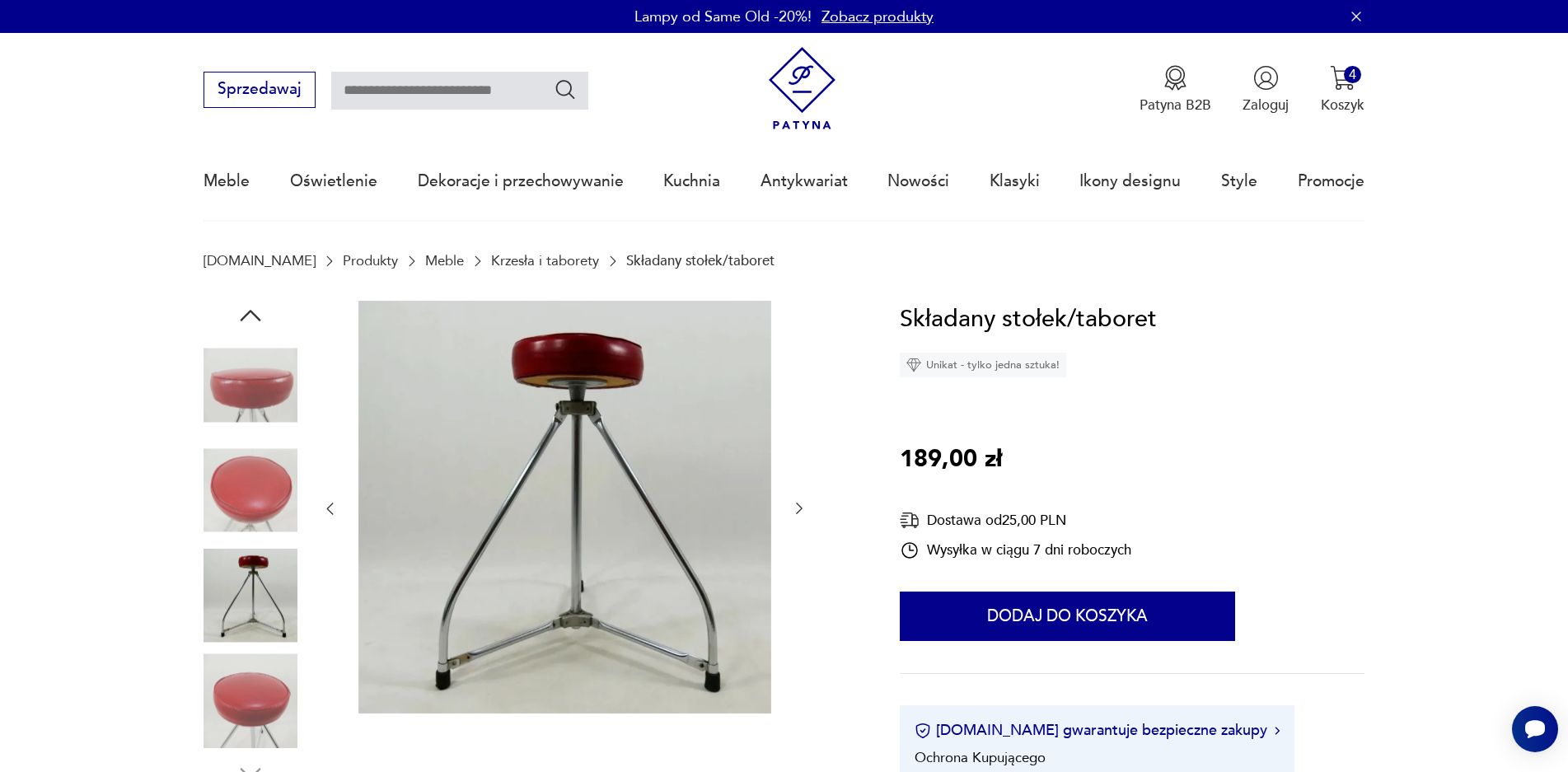
click at [268, 482] on img at bounding box center [249, 489] width 94 height 94
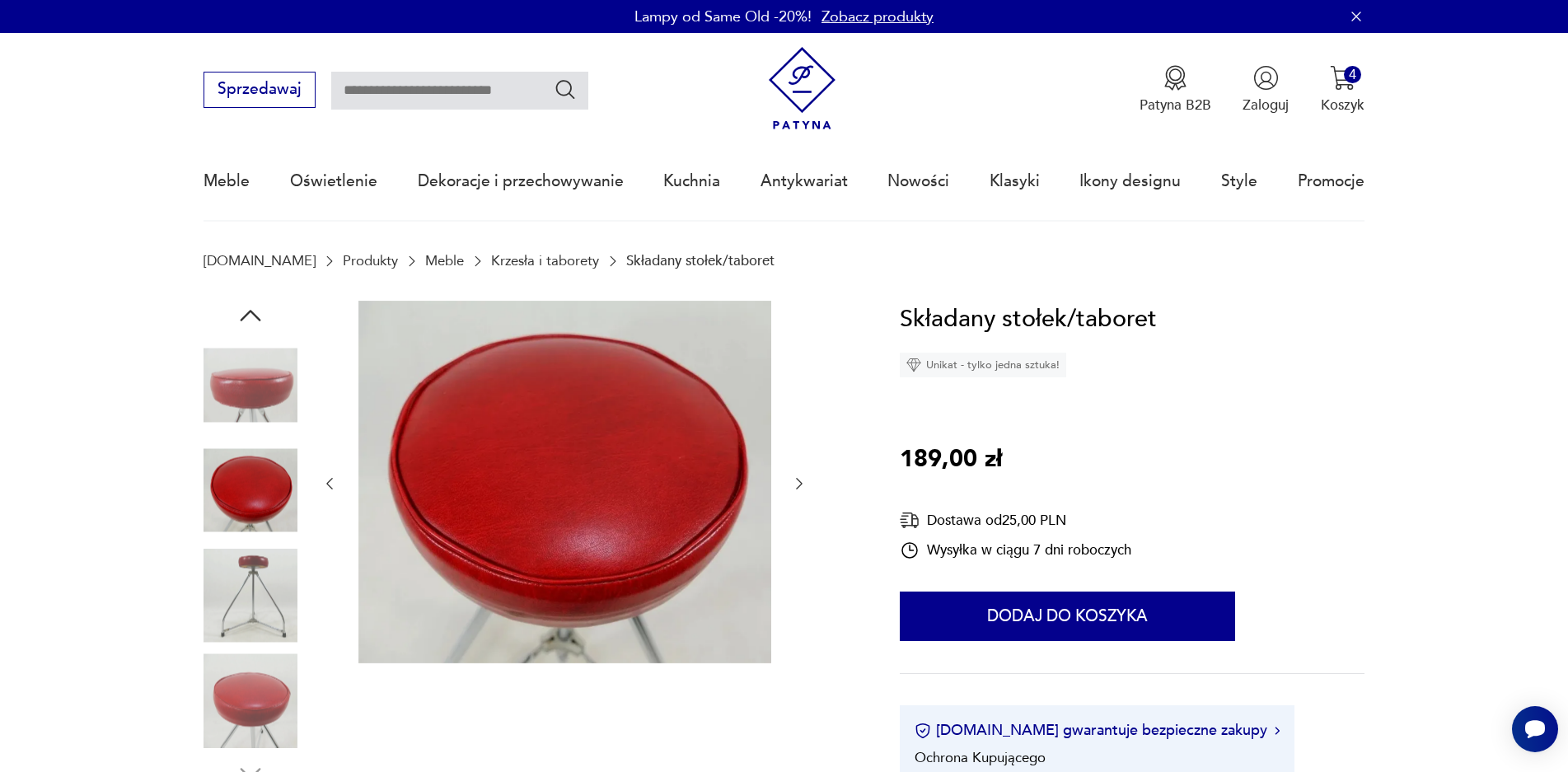
click at [793, 484] on icon "button" at bounding box center [799, 483] width 17 height 17
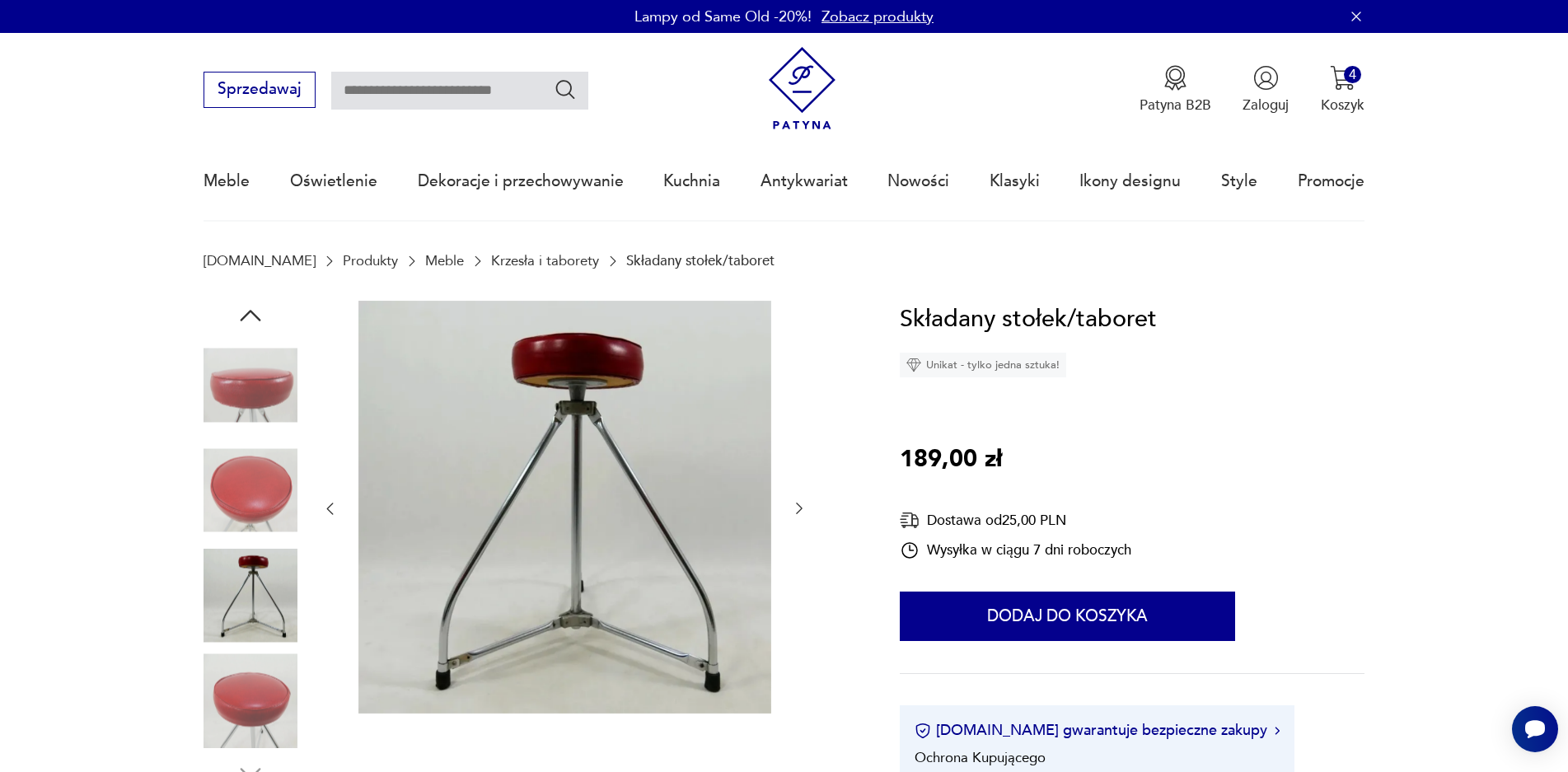
click at [328, 509] on icon "button" at bounding box center [329, 508] width 17 height 17
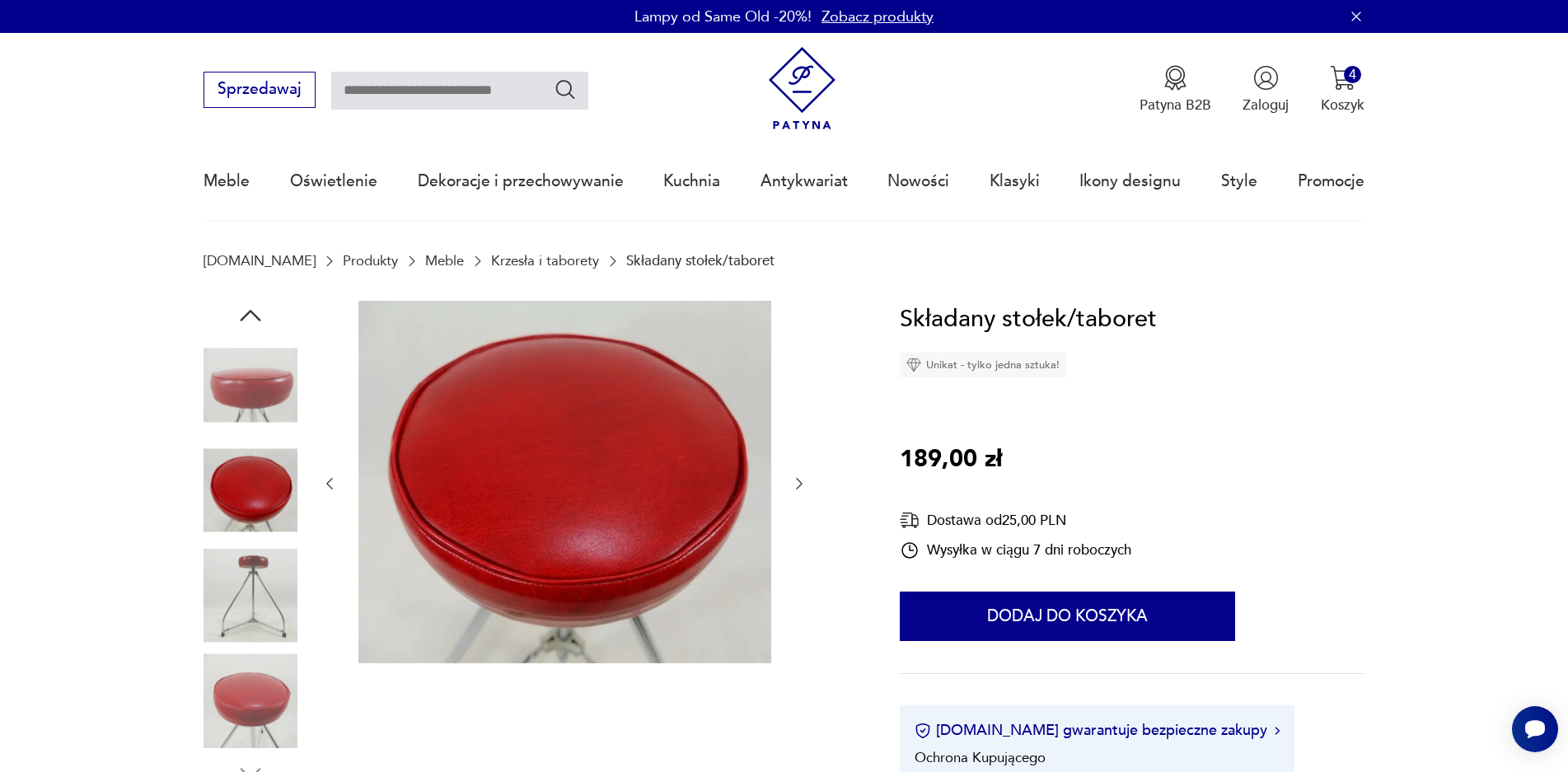
click at [330, 479] on icon "button" at bounding box center [329, 483] width 17 height 17
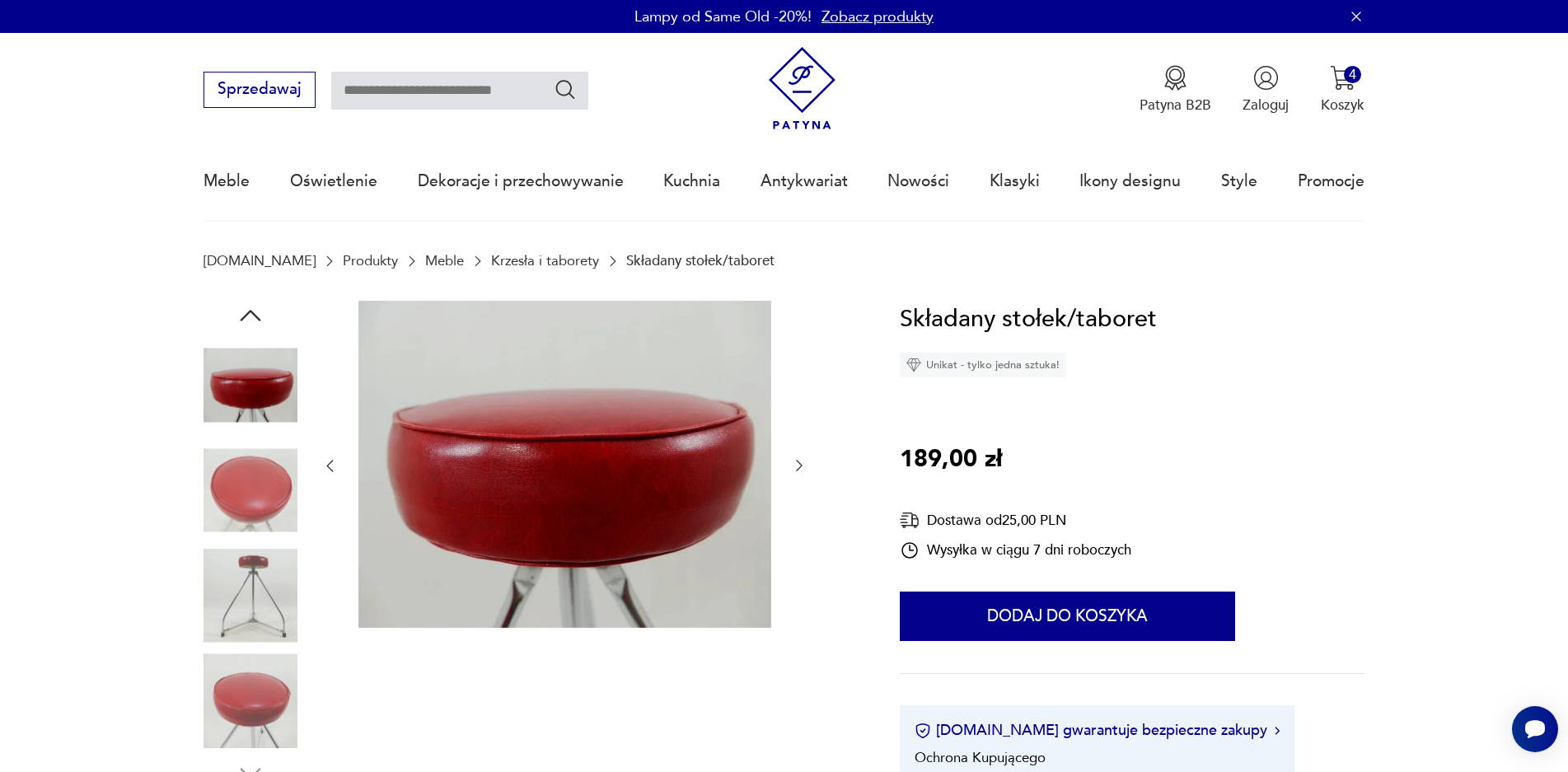
click at [332, 465] on icon "button" at bounding box center [329, 465] width 17 height 17
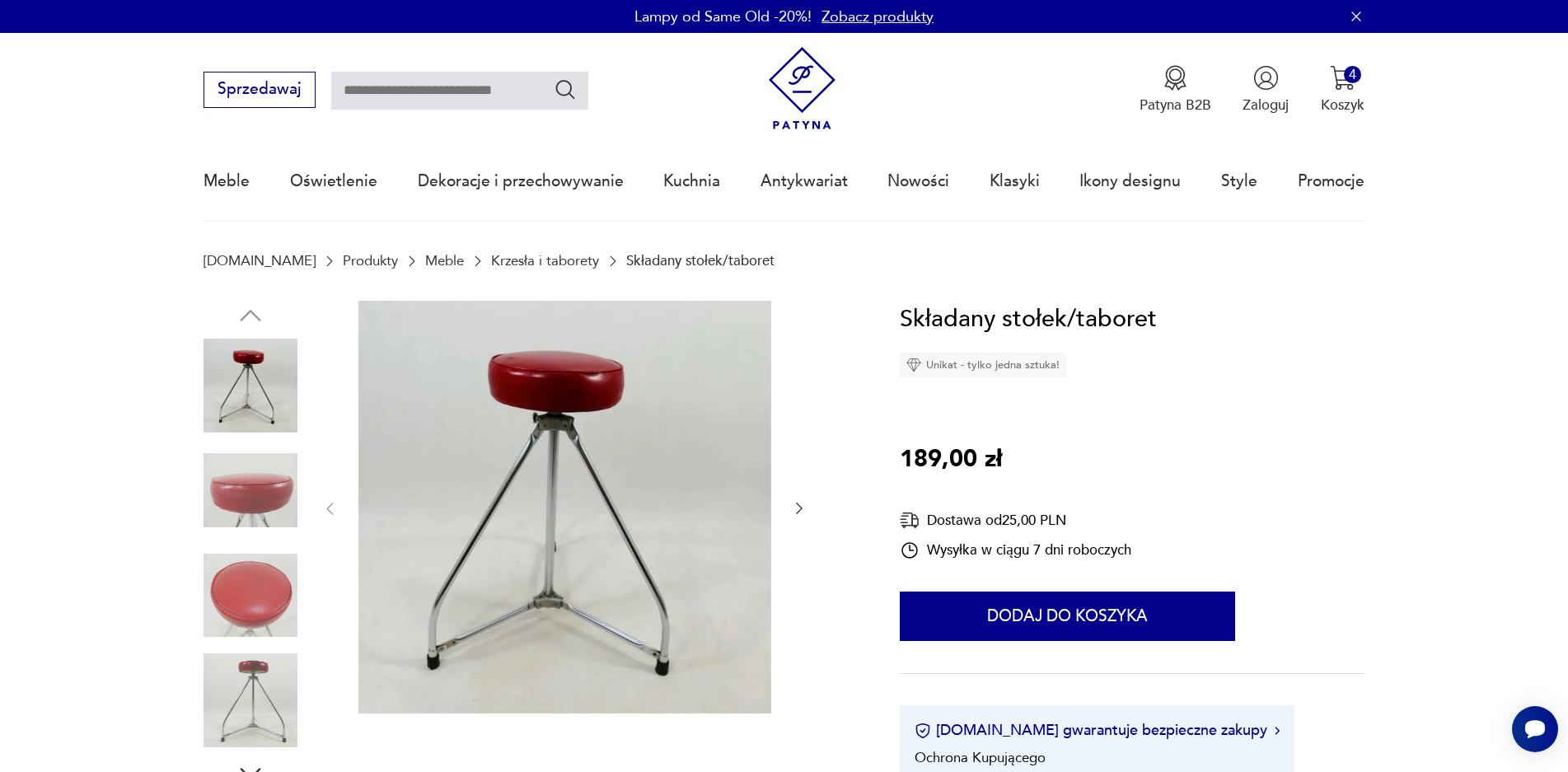
click at [806, 509] on icon "button" at bounding box center [799, 508] width 17 height 17
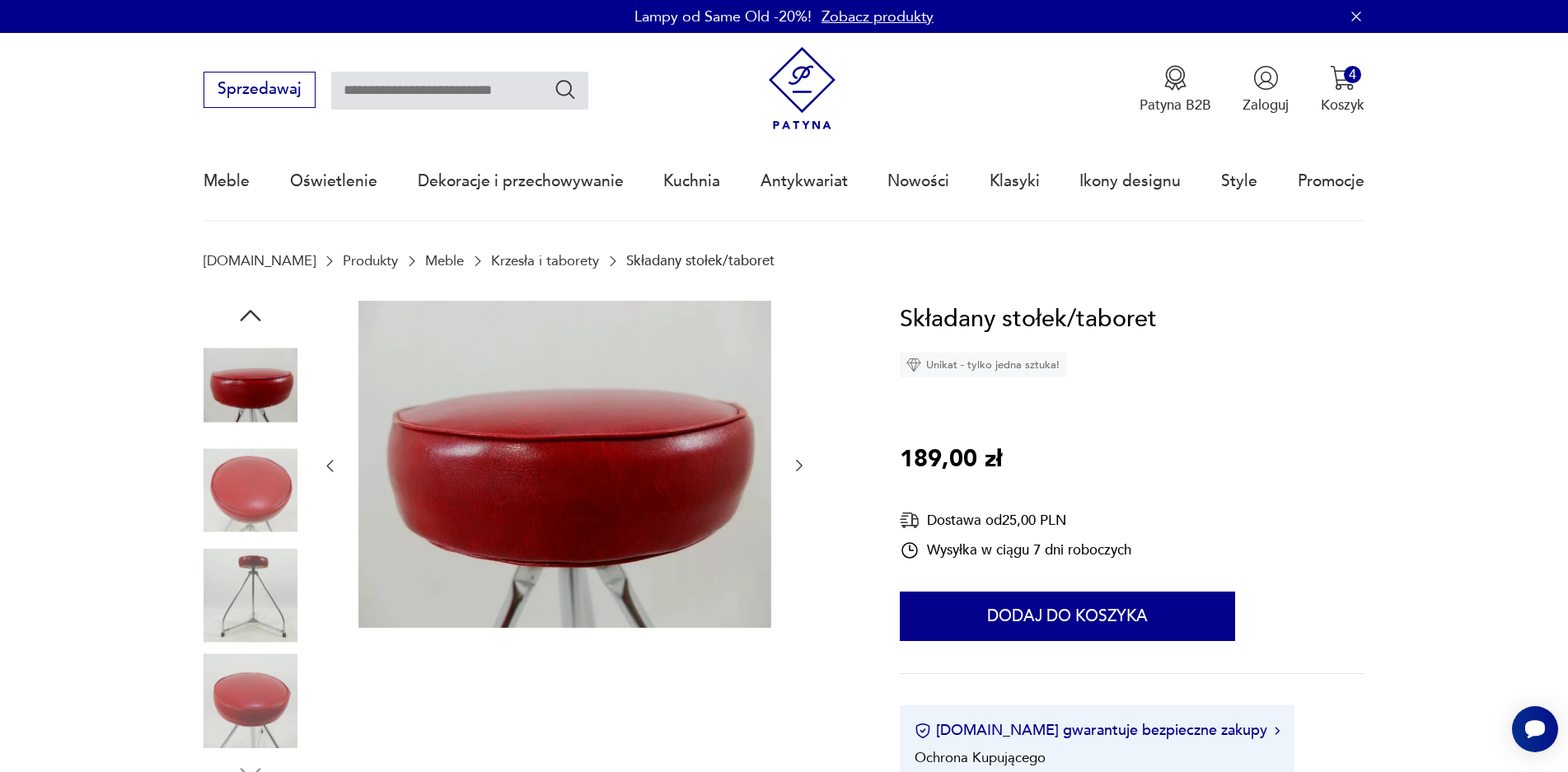
click at [803, 467] on icon "button" at bounding box center [799, 465] width 17 height 17
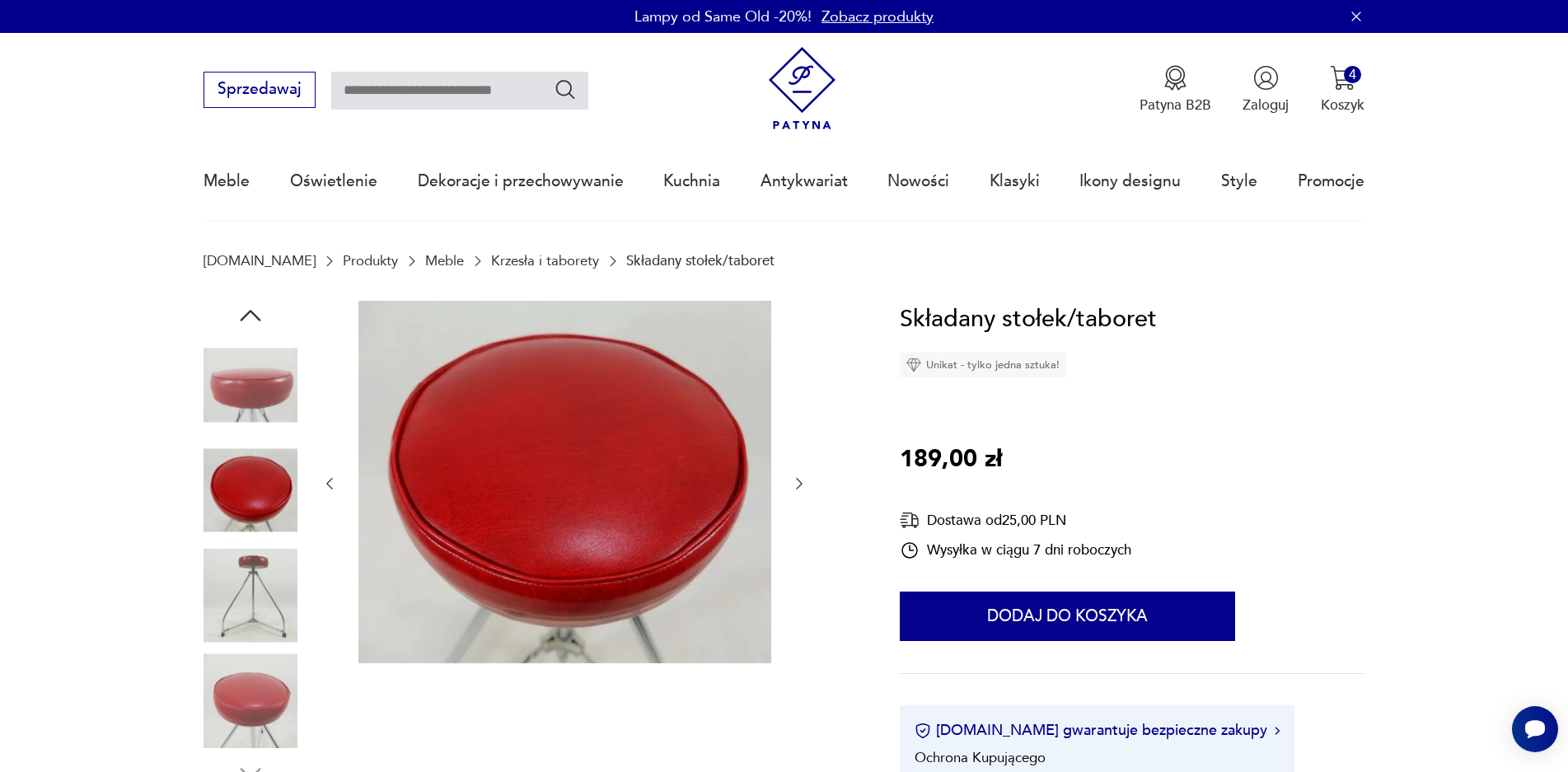
click at [803, 467] on div at bounding box center [564, 484] width 486 height 367
click at [796, 481] on icon "button" at bounding box center [799, 483] width 17 height 17
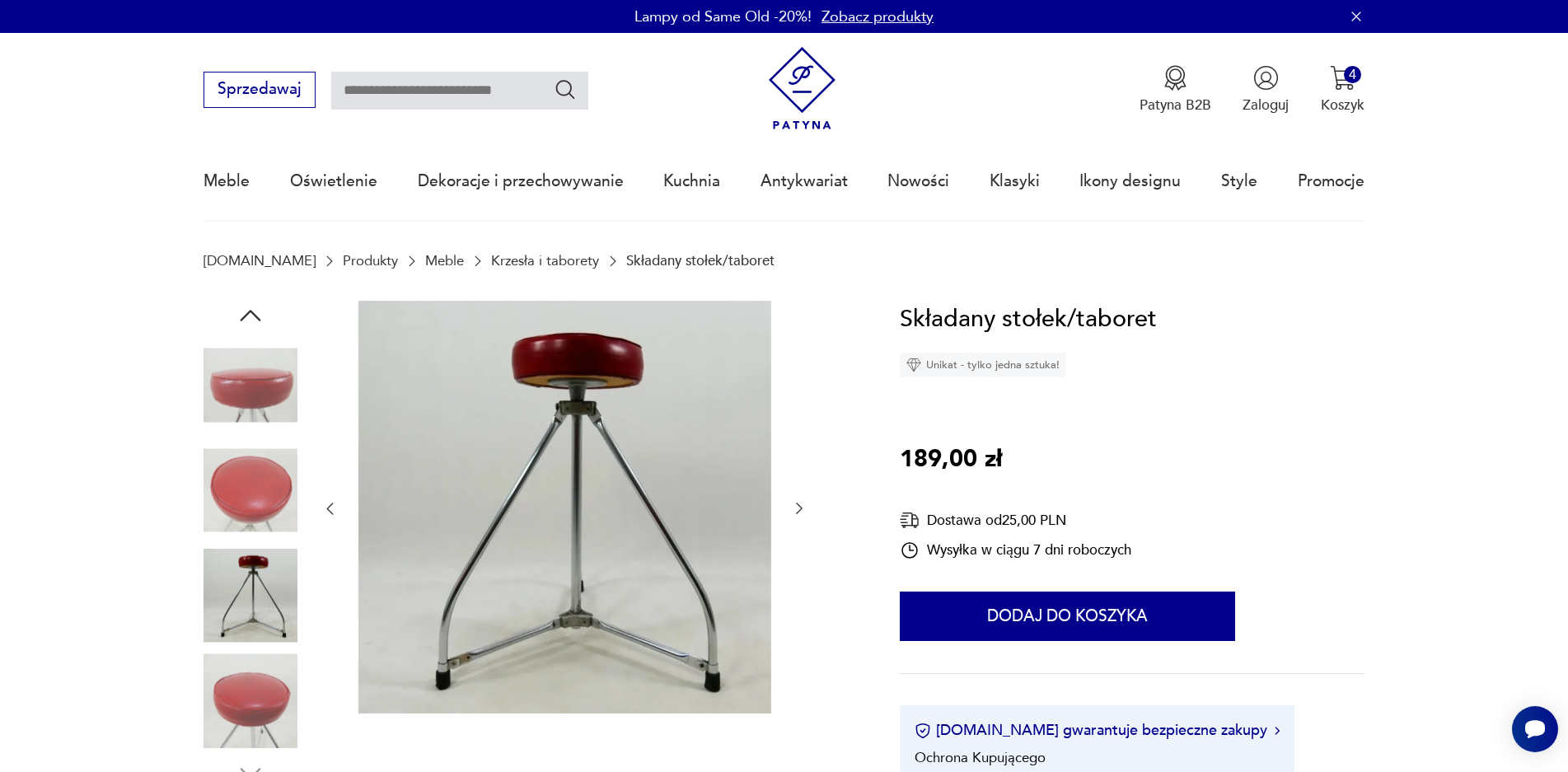
click at [425, 268] on link "Meble" at bounding box center [444, 260] width 38 height 16
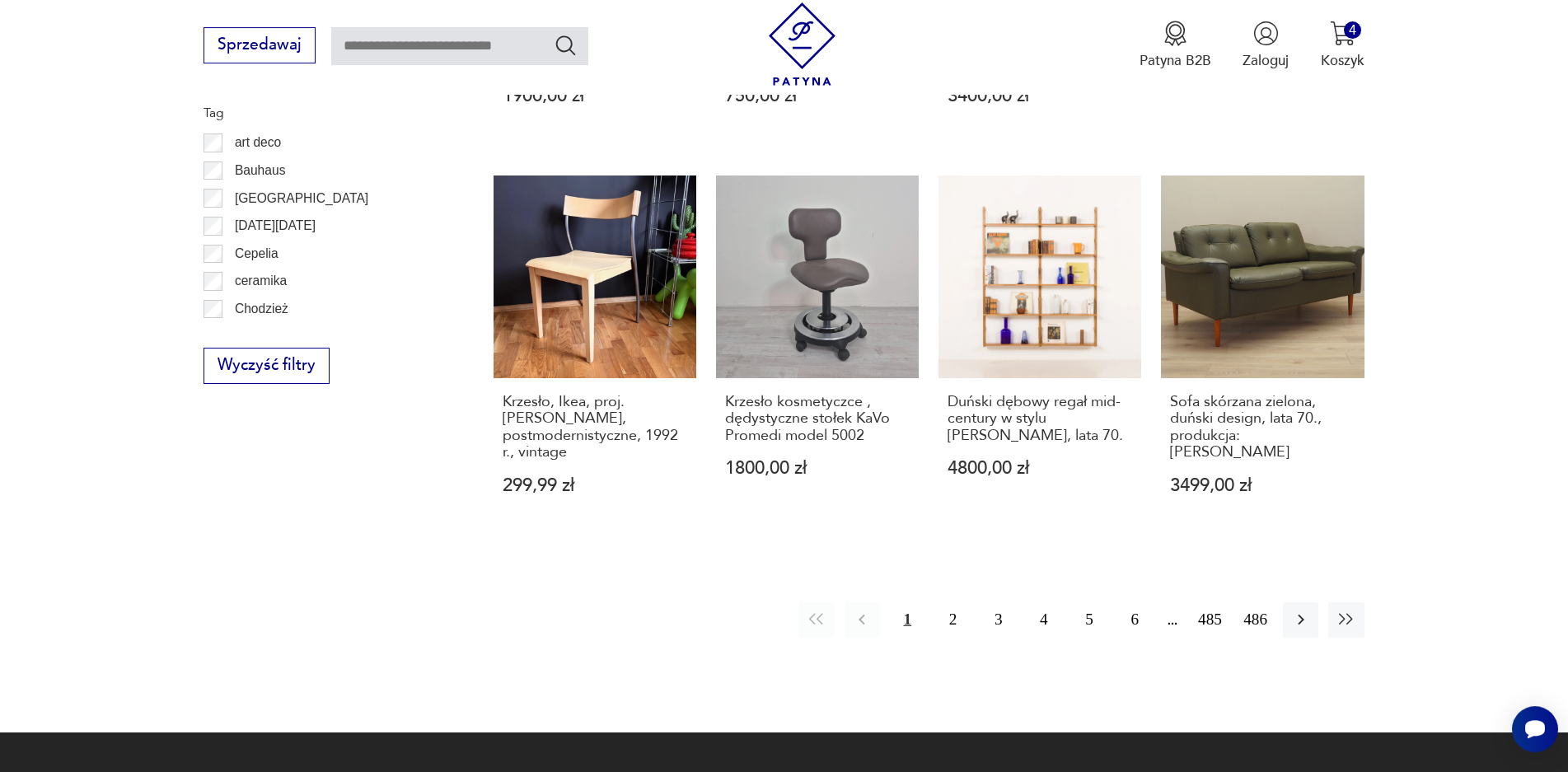
scroll to position [1866, 0]
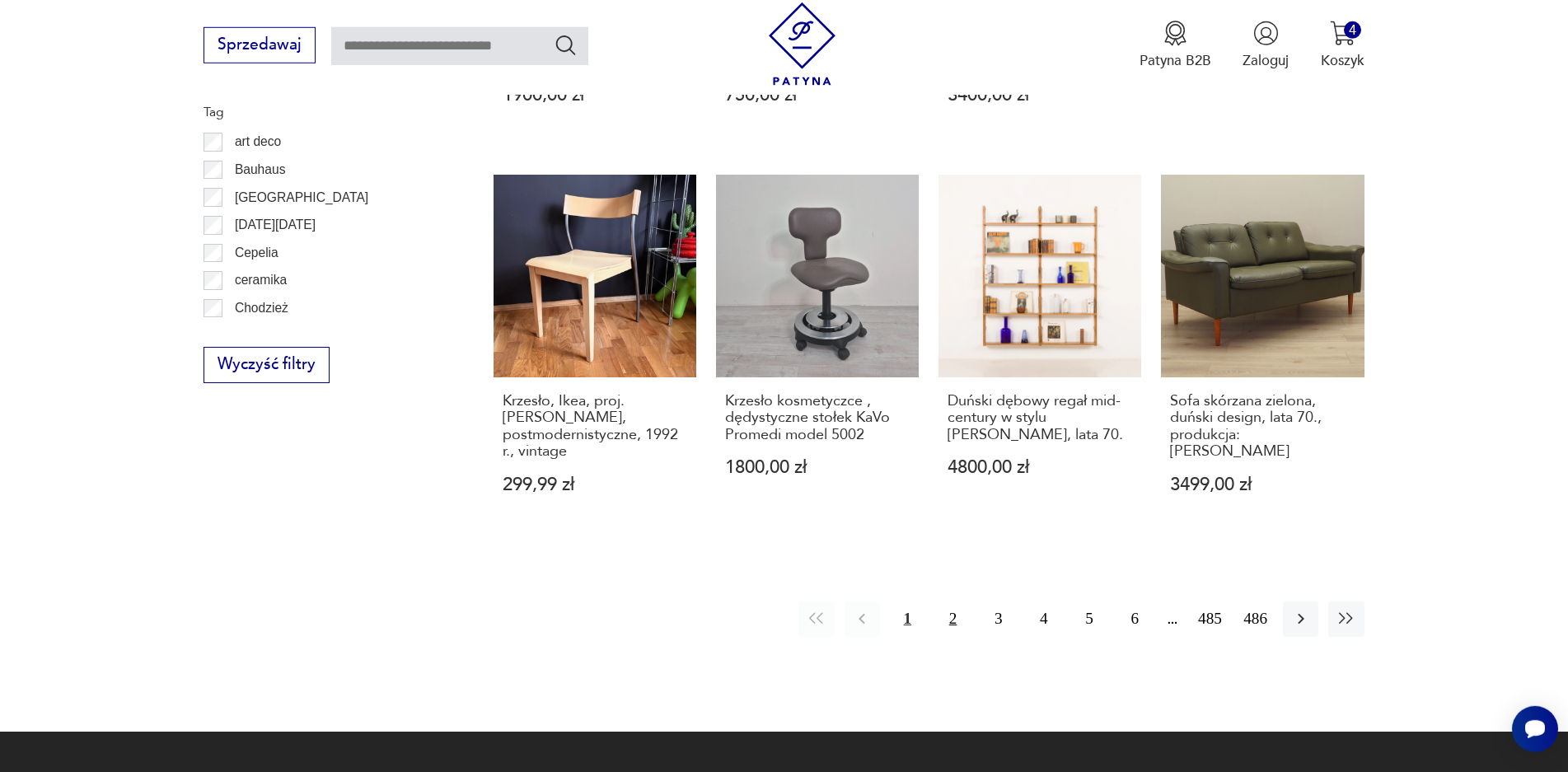
click at [958, 601] on button "2" at bounding box center [953, 619] width 36 height 35
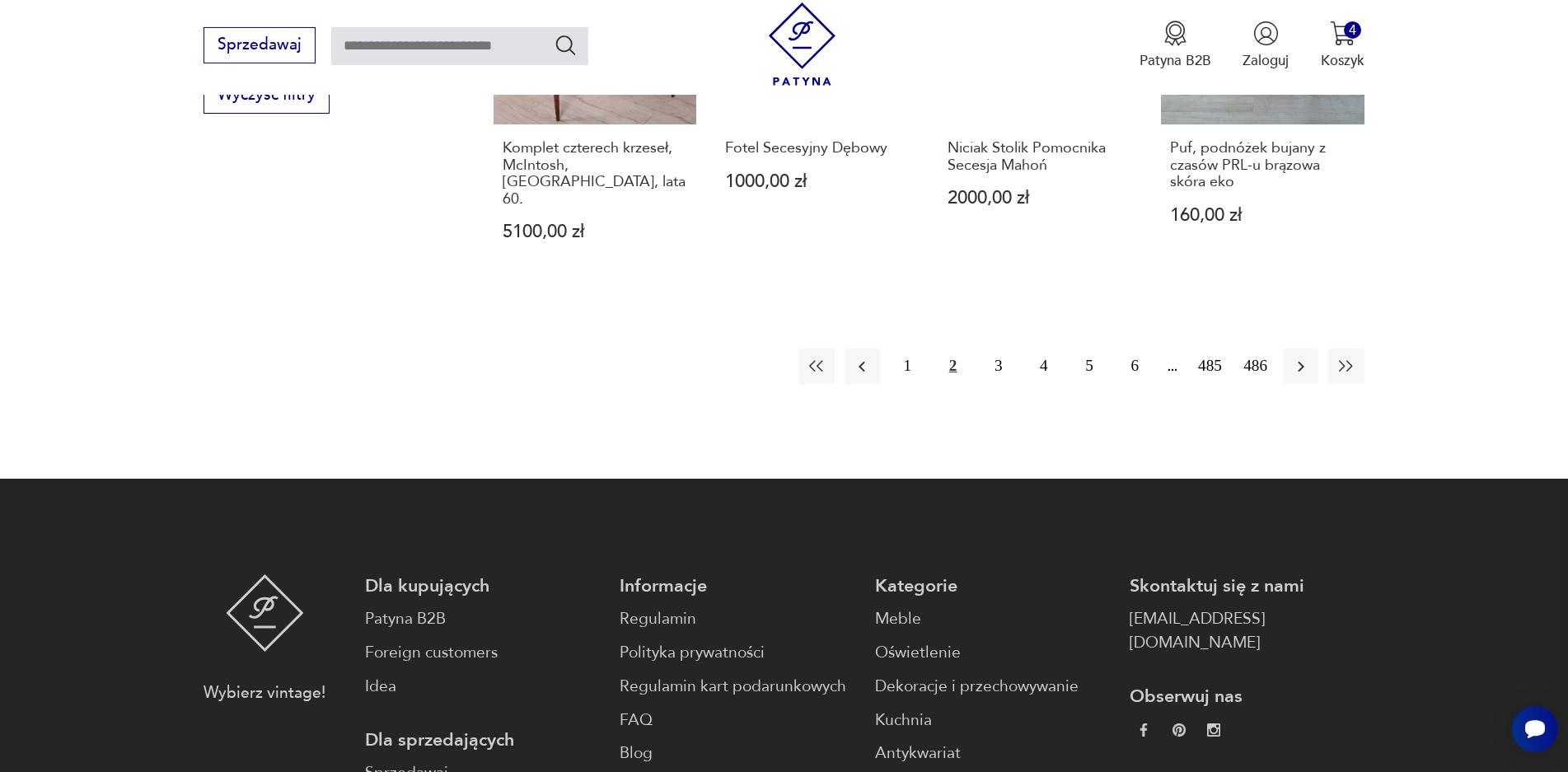
scroll to position [2195, 0]
